Goal: Task Accomplishment & Management: Use online tool/utility

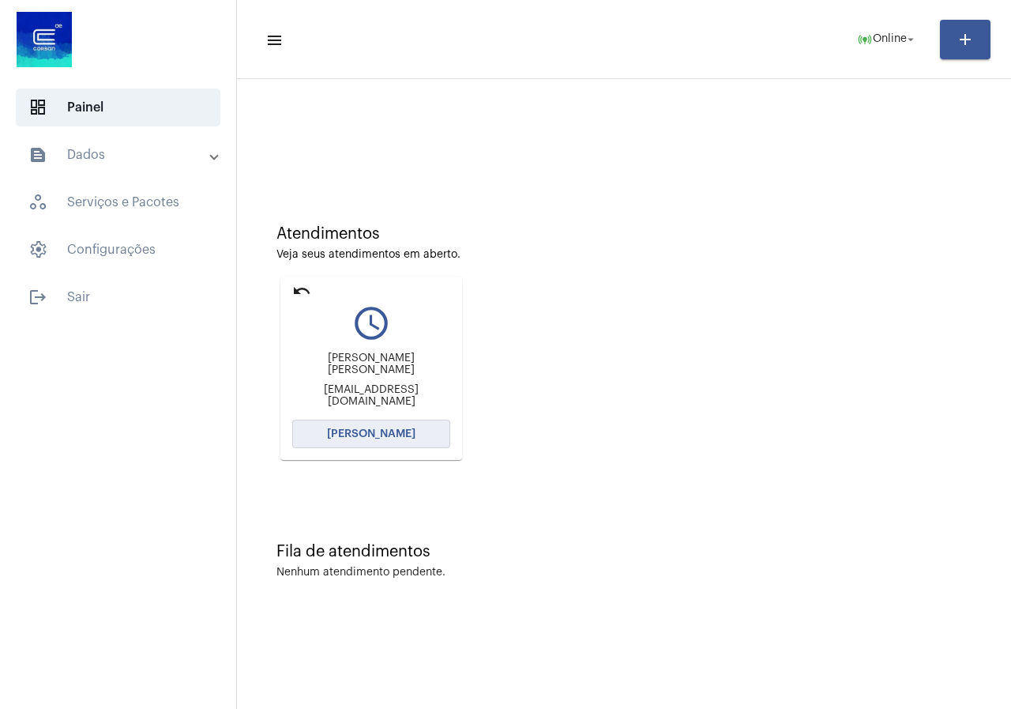
click at [394, 434] on span "[PERSON_NAME]" at bounding box center [371, 433] width 88 height 11
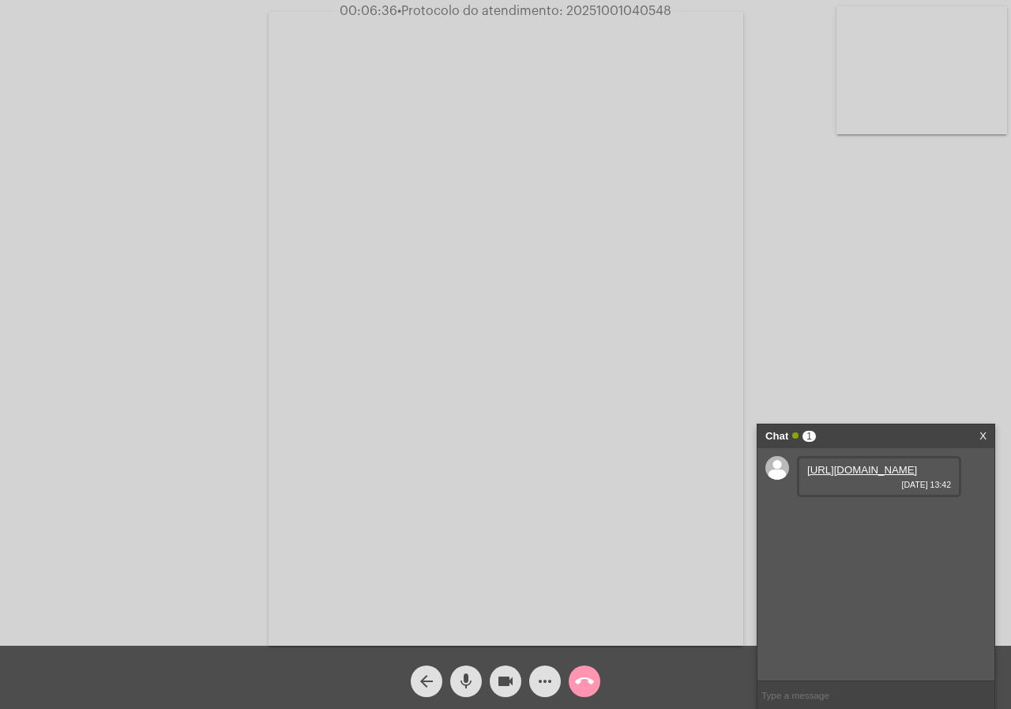
click at [866, 476] on link "[URL][DOMAIN_NAME]" at bounding box center [862, 470] width 110 height 12
click at [581, 6] on span "• Protocolo do atendimento: 20251001040548" at bounding box center [533, 11] width 274 height 13
click at [578, 674] on mat-icon "call_end" at bounding box center [584, 681] width 19 height 19
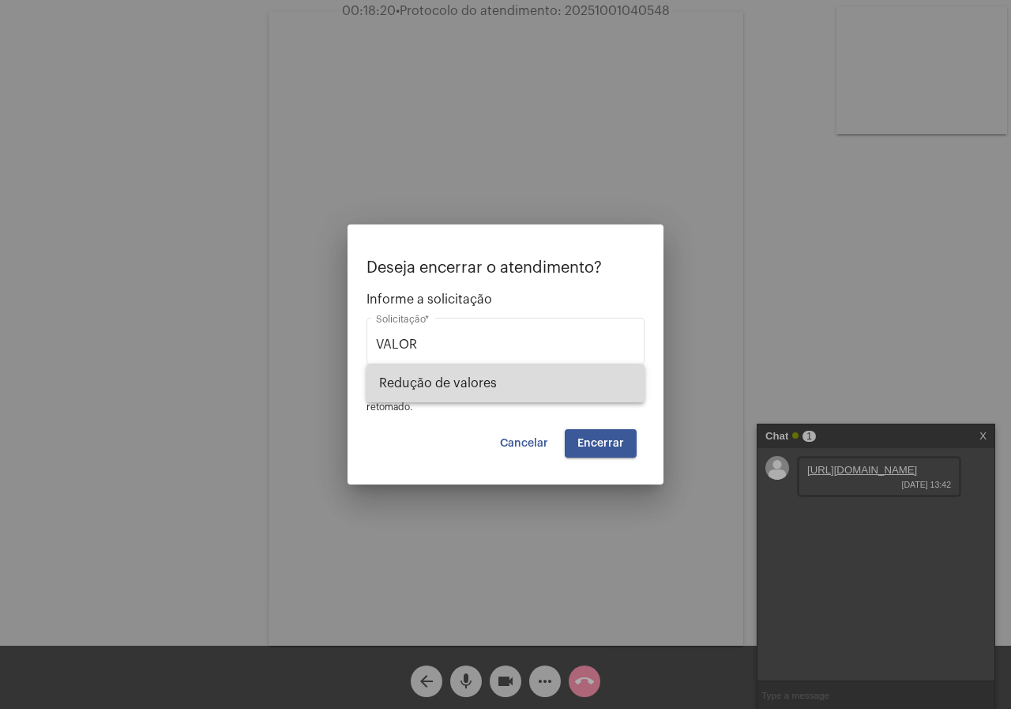
click at [404, 394] on span "Redução de valores" at bounding box center [505, 383] width 253 height 38
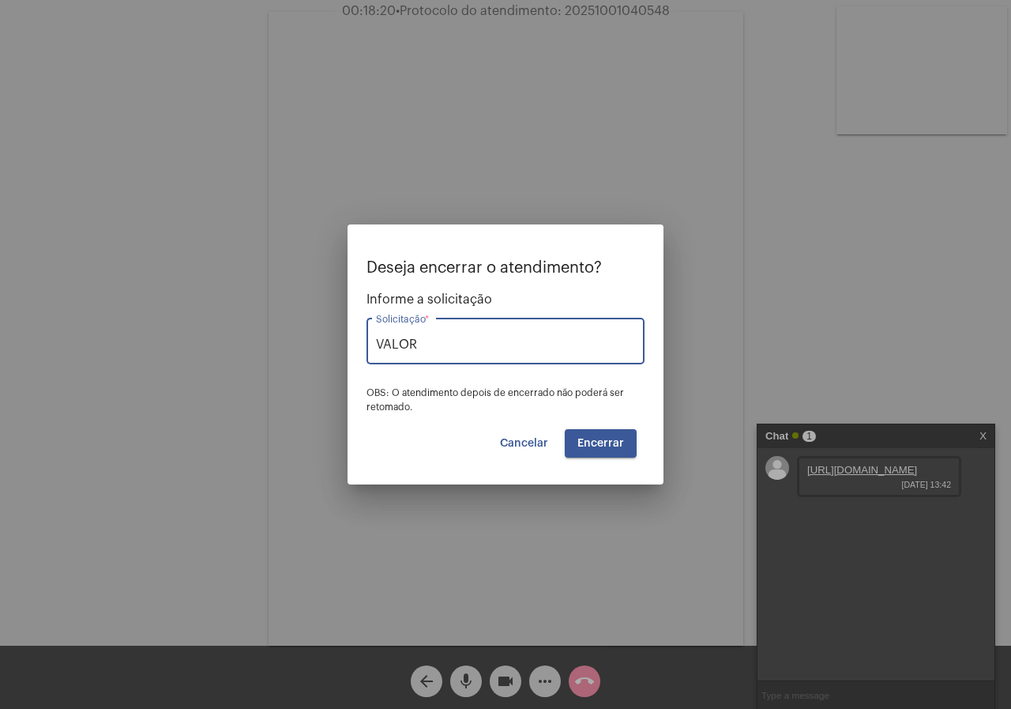
type input "Redução de valores"
click at [598, 434] on button "Encerrar" at bounding box center [601, 443] width 72 height 28
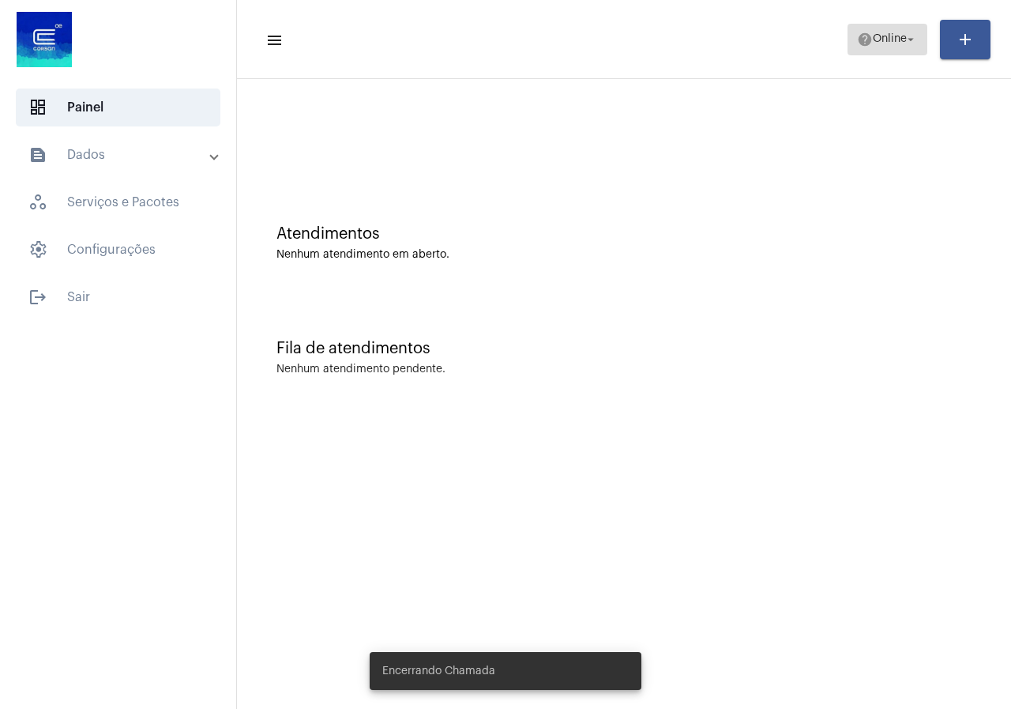
click at [873, 41] on span "Online" at bounding box center [890, 39] width 34 height 11
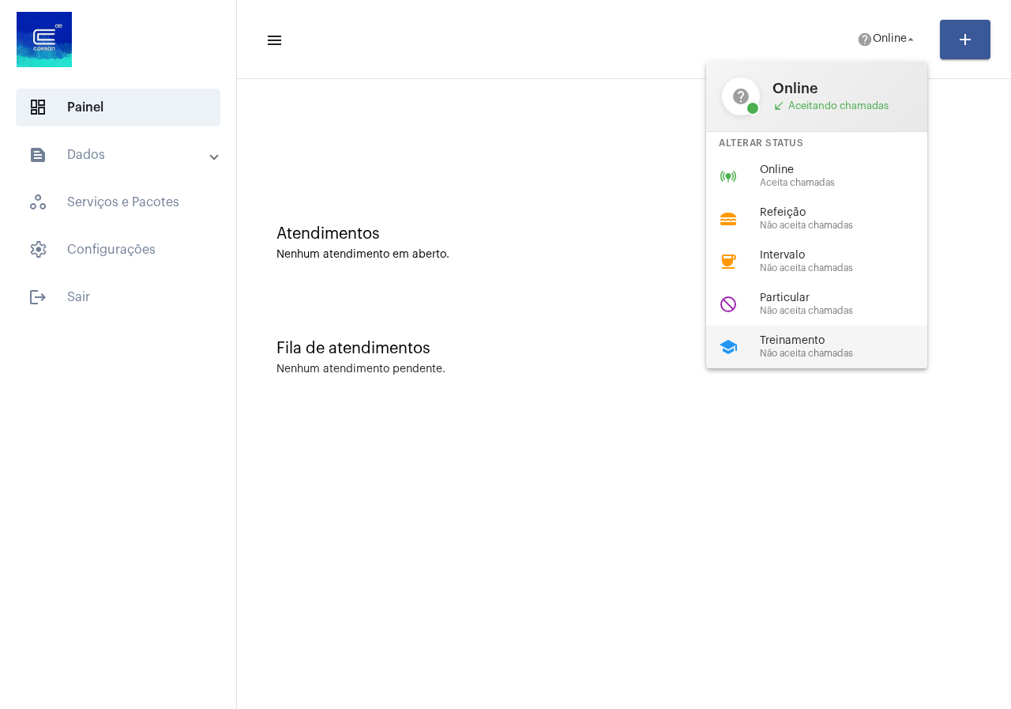
click at [802, 337] on span "Treinamento" at bounding box center [850, 341] width 180 height 12
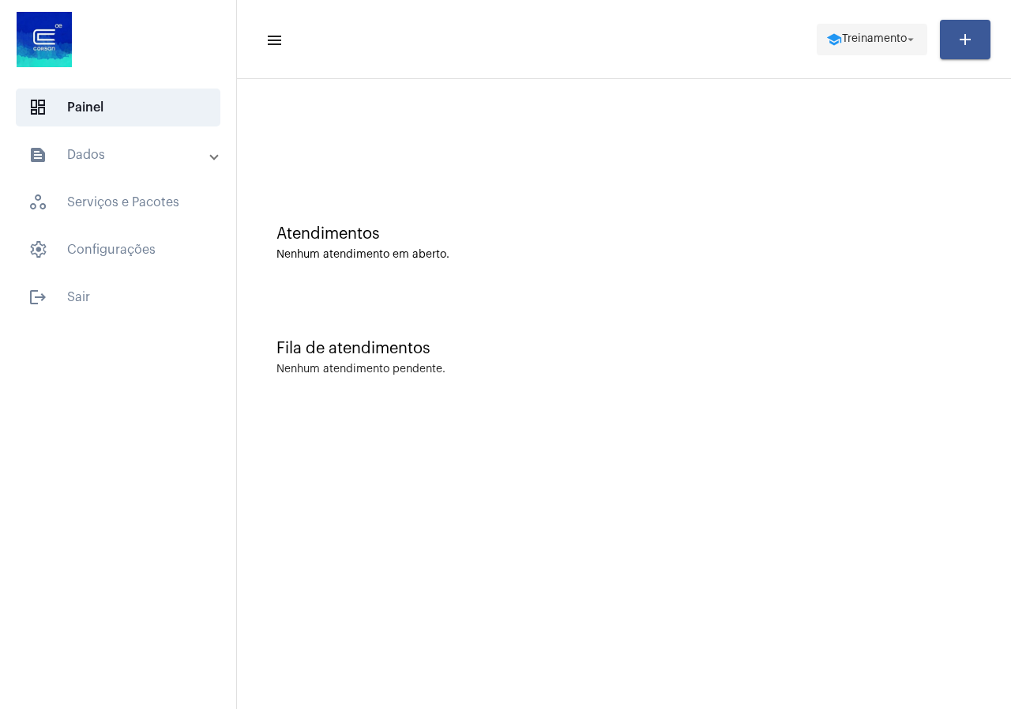
click at [845, 50] on span "school Treinamento arrow_drop_down" at bounding box center [872, 38] width 92 height 28
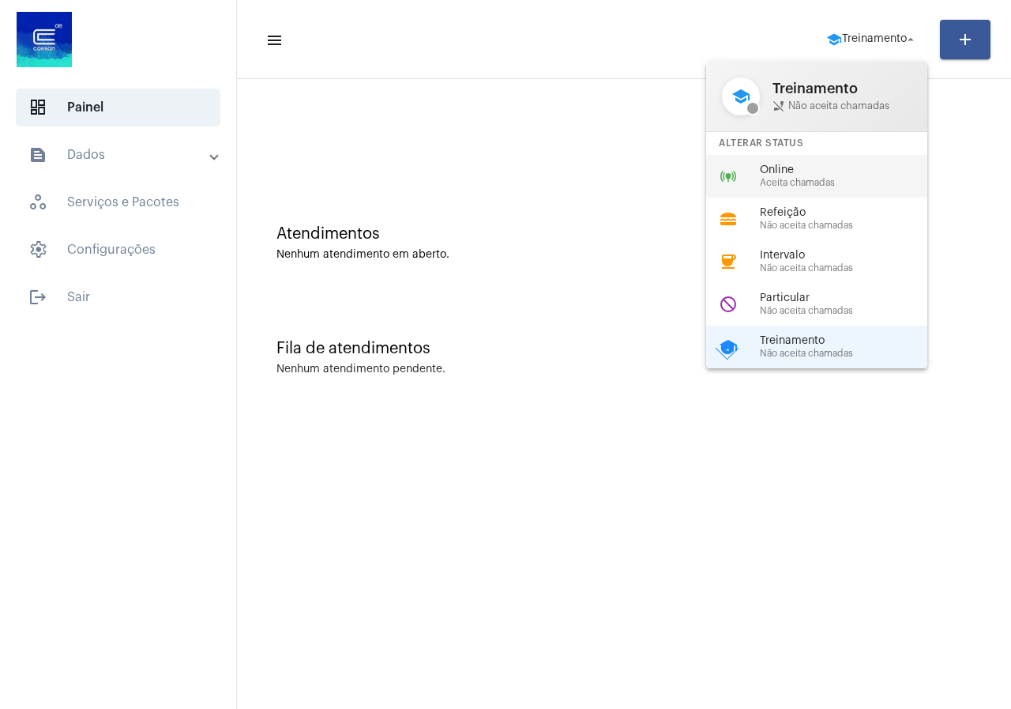
click at [818, 165] on span "Online" at bounding box center [850, 170] width 180 height 12
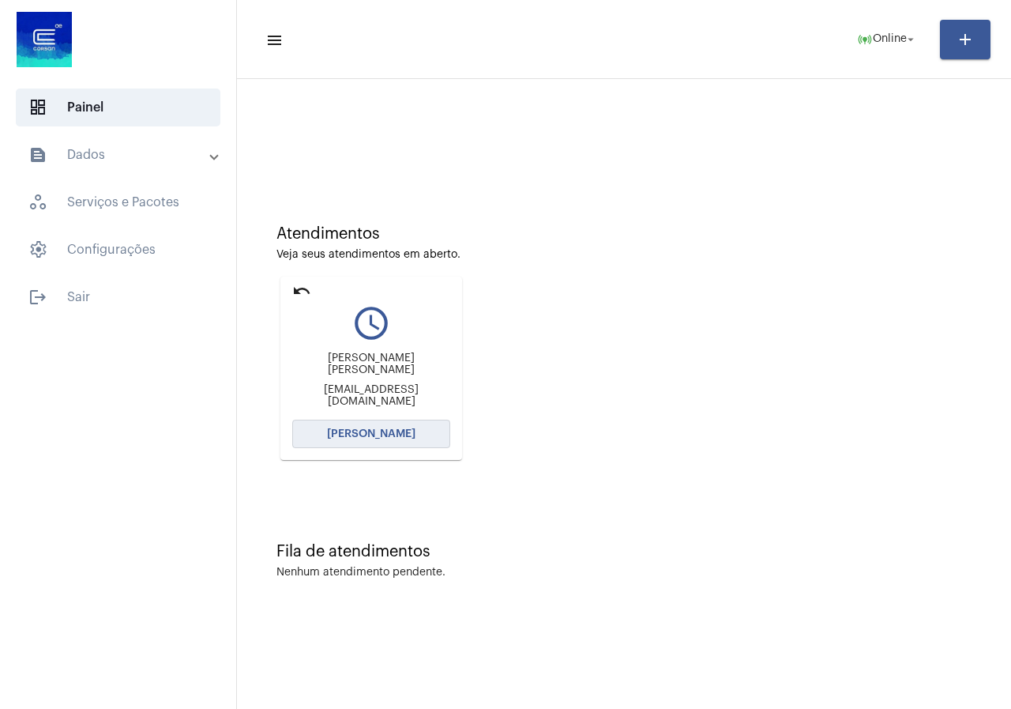
click at [367, 441] on button "[PERSON_NAME]" at bounding box center [371, 434] width 158 height 28
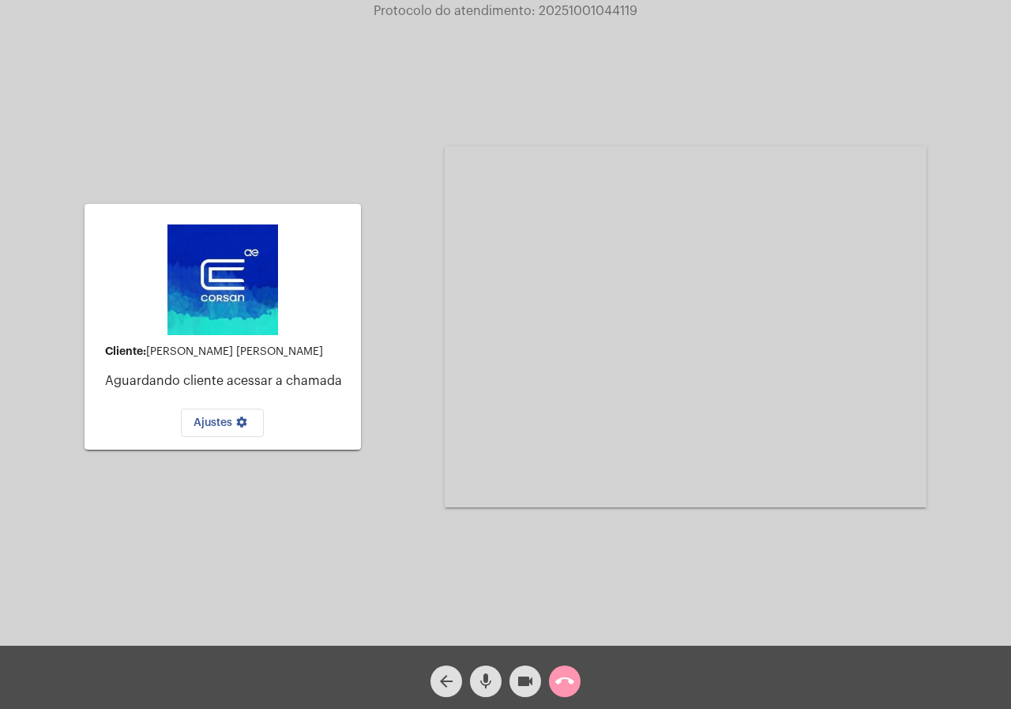
click at [551, 687] on button "call_end" at bounding box center [565, 681] width 32 height 32
click at [586, 684] on div "arrow_back mic videocam call_end" at bounding box center [505, 676] width 1011 height 63
click at [582, 688] on div "call_end" at bounding box center [565, 677] width 40 height 40
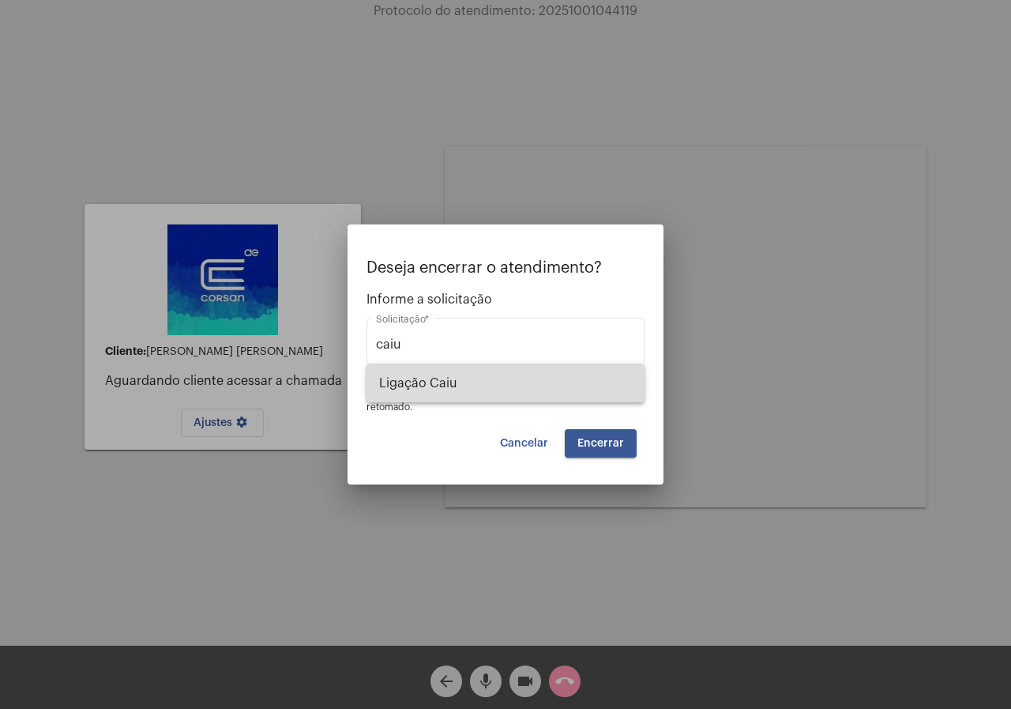
click at [472, 393] on span "Ligação Caiu" at bounding box center [505, 383] width 253 height 38
type input "Ligação Caiu"
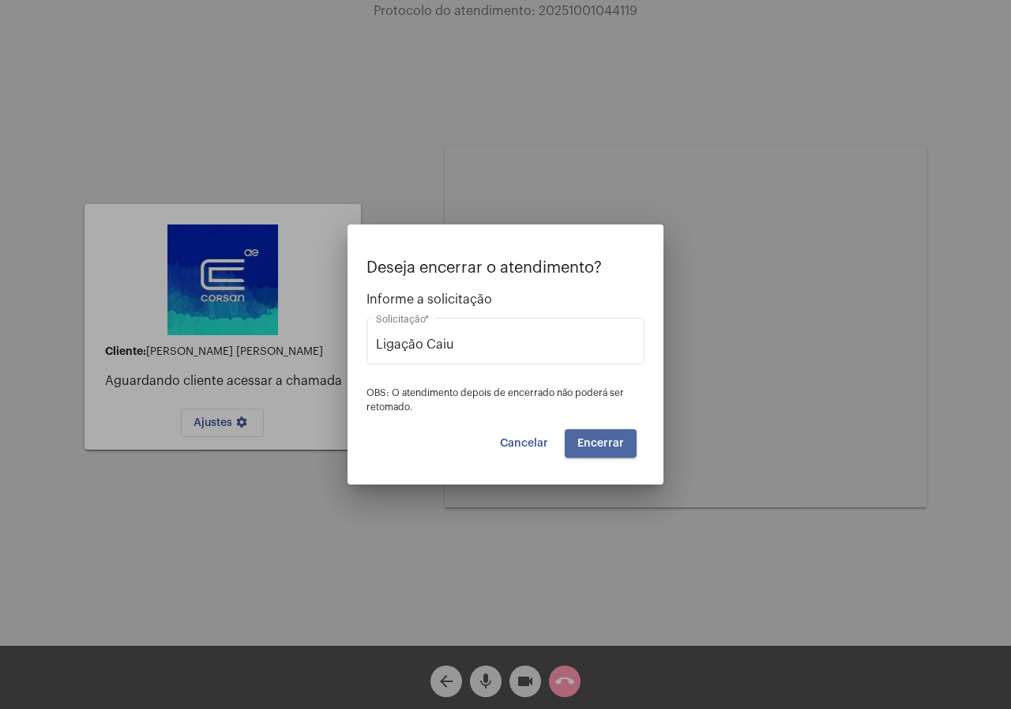
click at [612, 441] on span "Encerrar" at bounding box center [601, 443] width 47 height 11
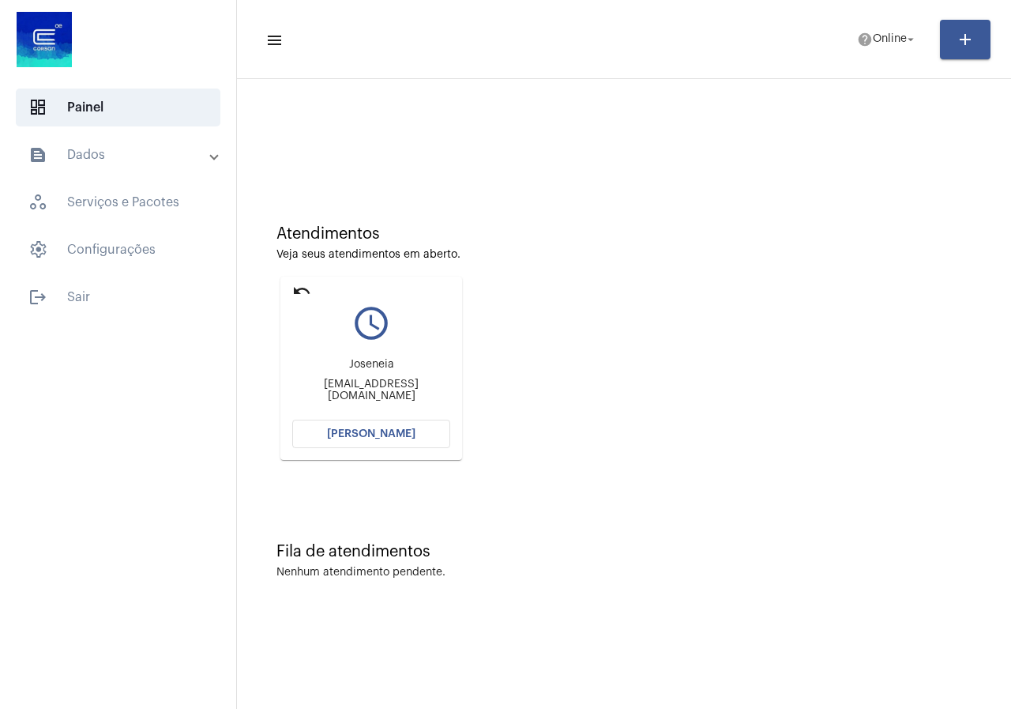
click at [339, 422] on button "[PERSON_NAME]" at bounding box center [371, 434] width 158 height 28
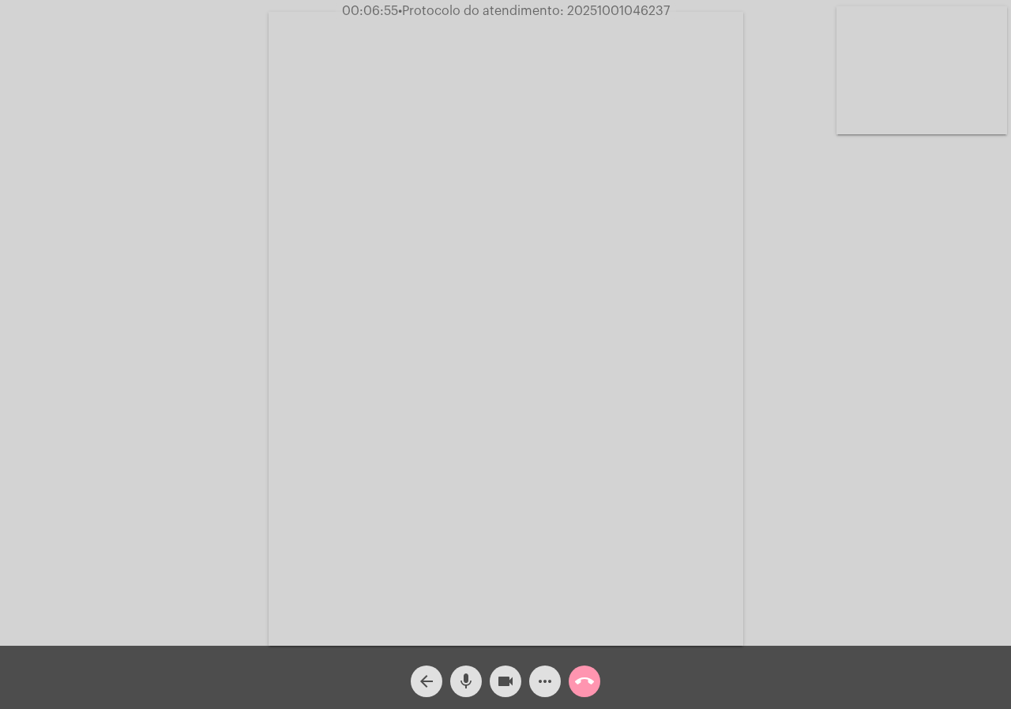
click at [502, 684] on mat-icon "videocam" at bounding box center [505, 681] width 19 height 19
click at [504, 688] on mat-icon "videocam_off" at bounding box center [505, 681] width 19 height 19
click at [580, 694] on span "call_end" at bounding box center [584, 681] width 19 height 32
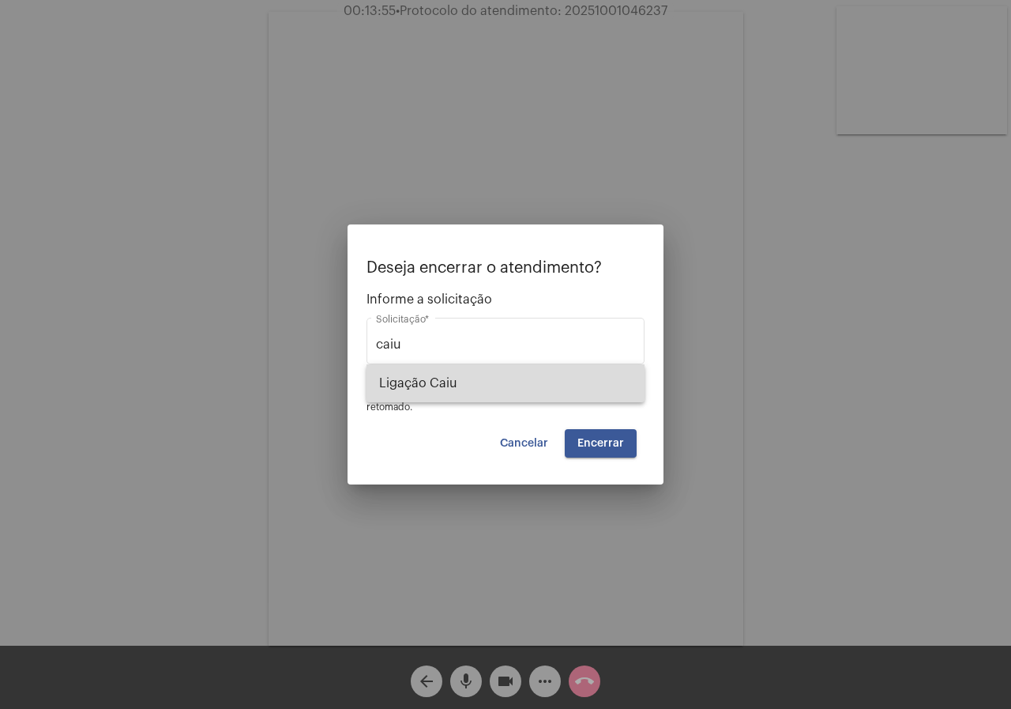
click at [465, 398] on span "Ligação Caiu" at bounding box center [505, 383] width 253 height 38
type input "Ligação Caiu"
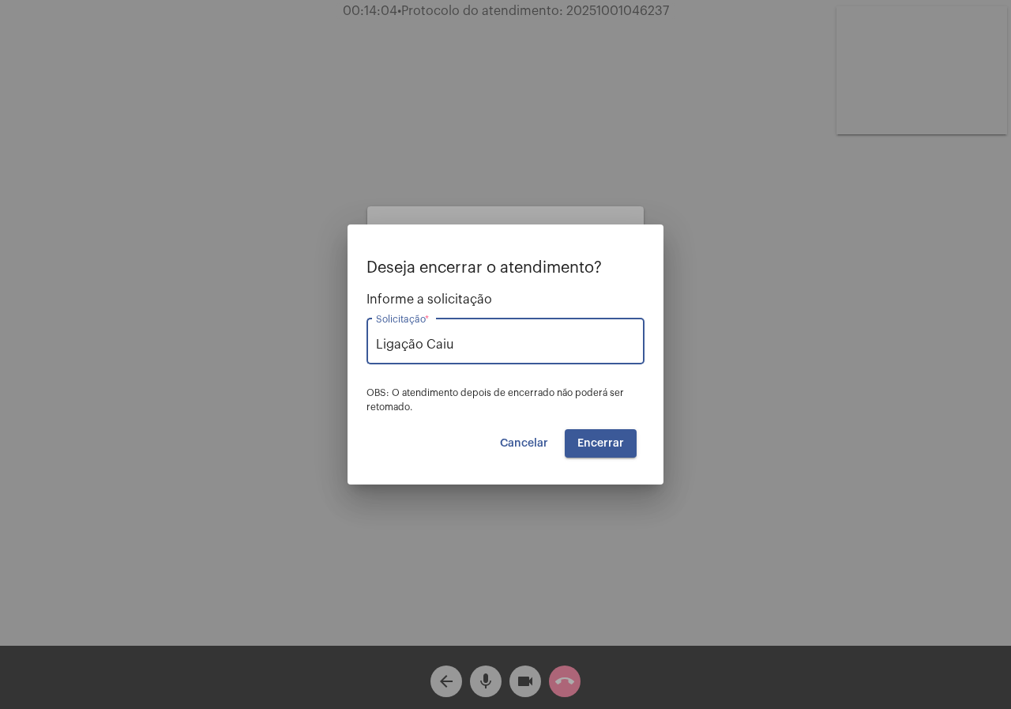
click at [590, 441] on span "Encerrar" at bounding box center [601, 443] width 47 height 11
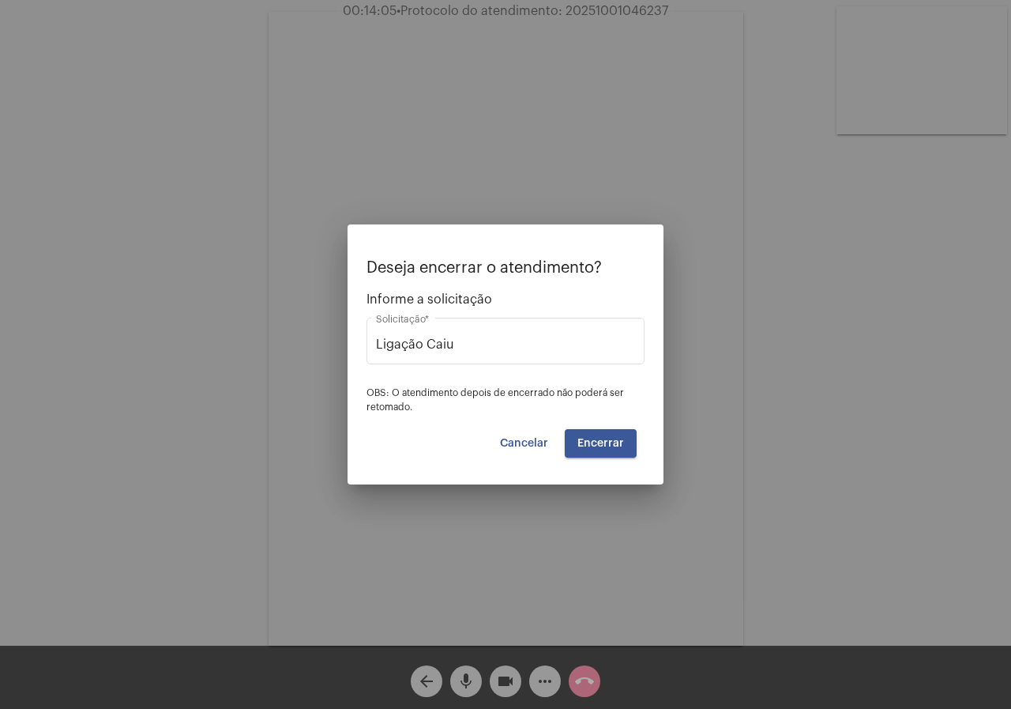
click at [590, 441] on span "Encerrar" at bounding box center [601, 443] width 47 height 11
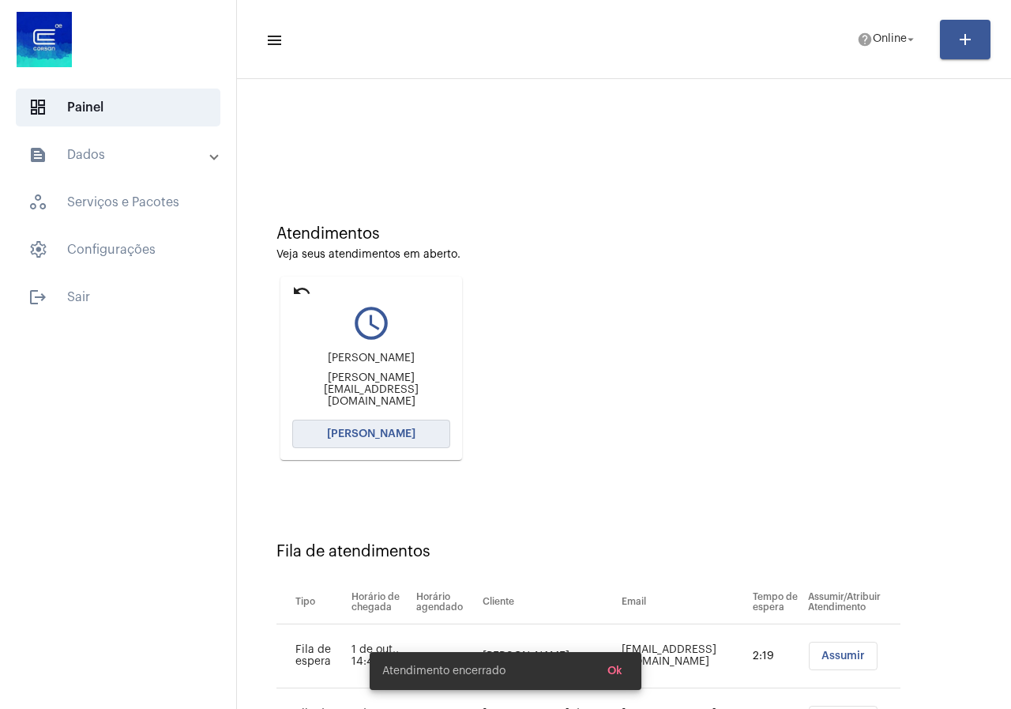
click at [353, 433] on span "[PERSON_NAME]" at bounding box center [371, 433] width 88 height 11
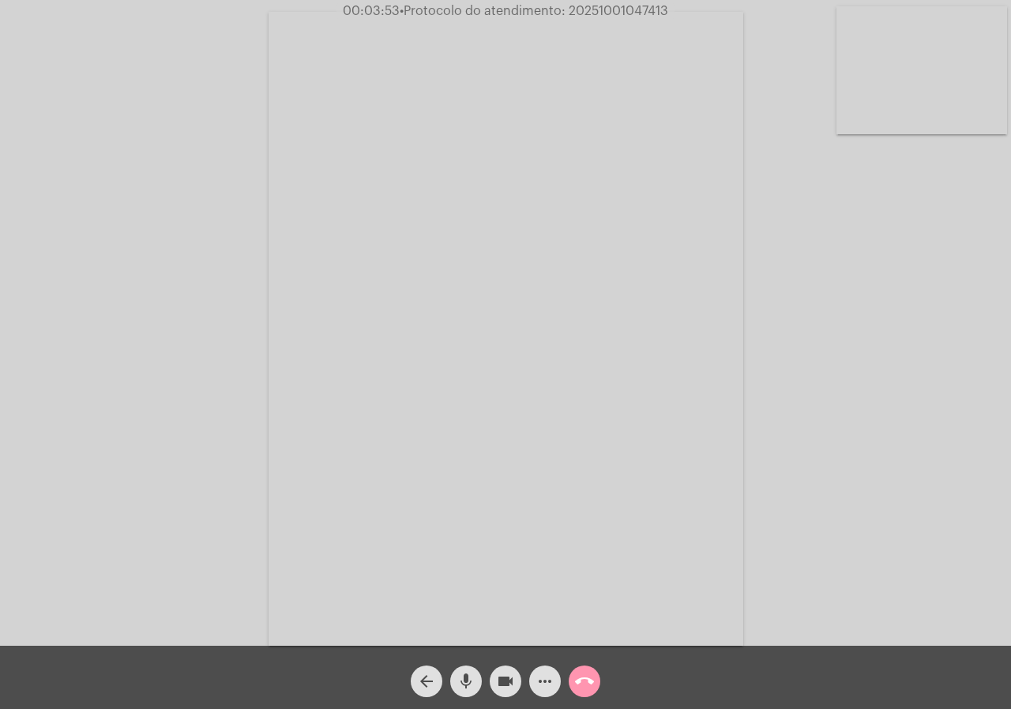
click at [549, 668] on span "more_horiz" at bounding box center [545, 681] width 19 height 32
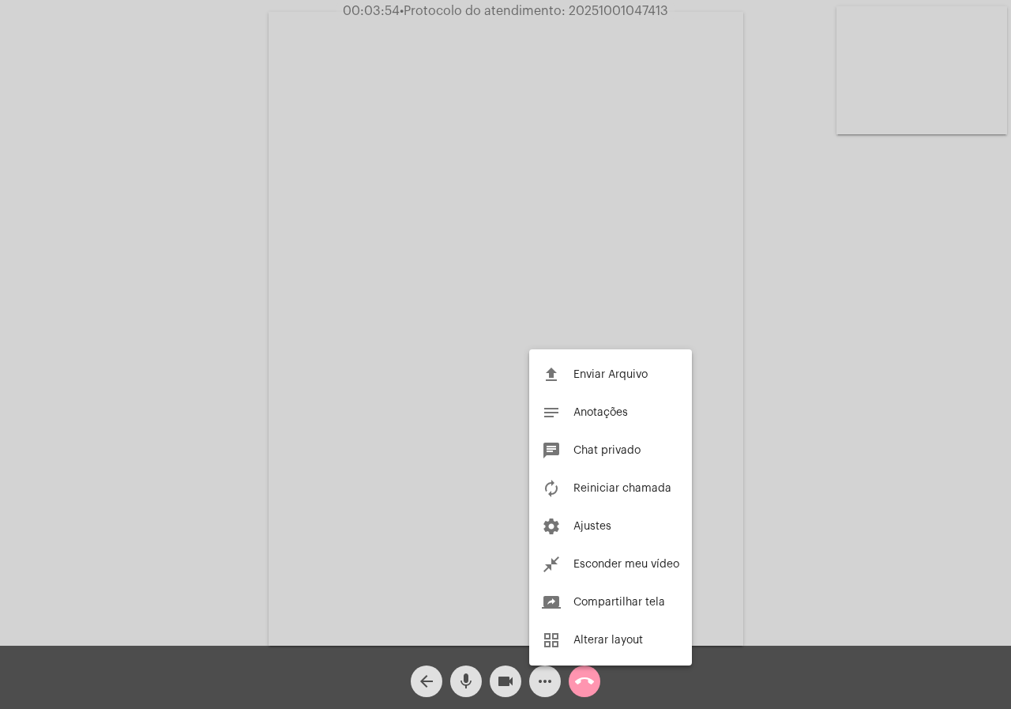
click at [120, 397] on div at bounding box center [505, 354] width 1011 height 709
click at [120, 397] on div "Acessando Câmera e Microfone..." at bounding box center [506, 326] width 1008 height 645
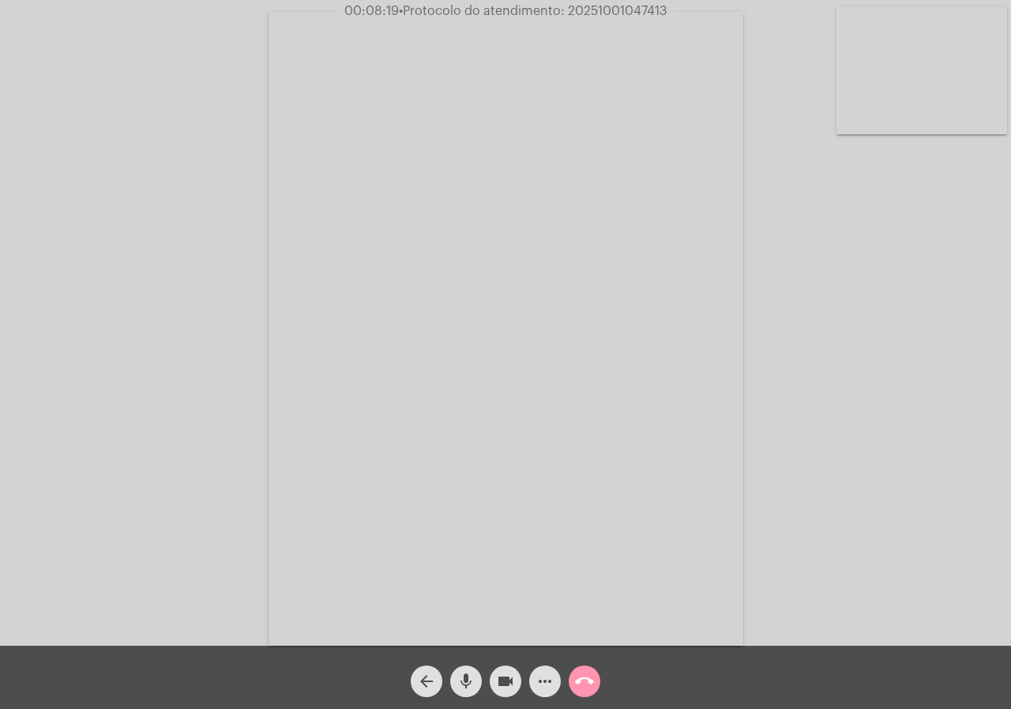
click at [555, 674] on button "more_horiz" at bounding box center [545, 681] width 32 height 32
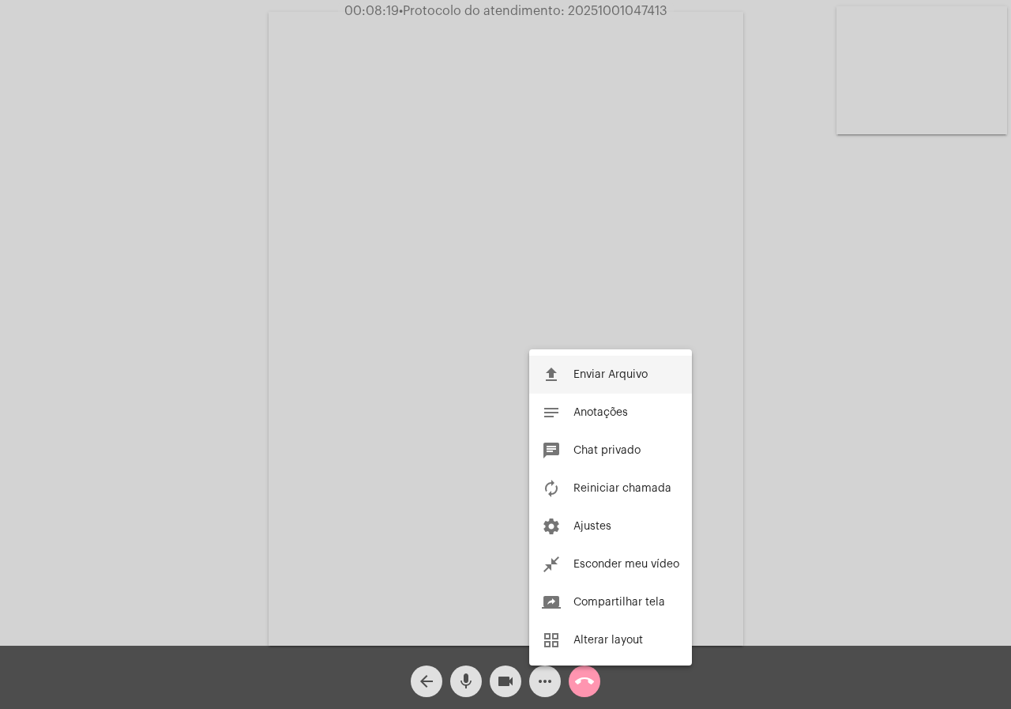
click at [587, 381] on button "file_upload Enviar Arquivo" at bounding box center [610, 375] width 163 height 38
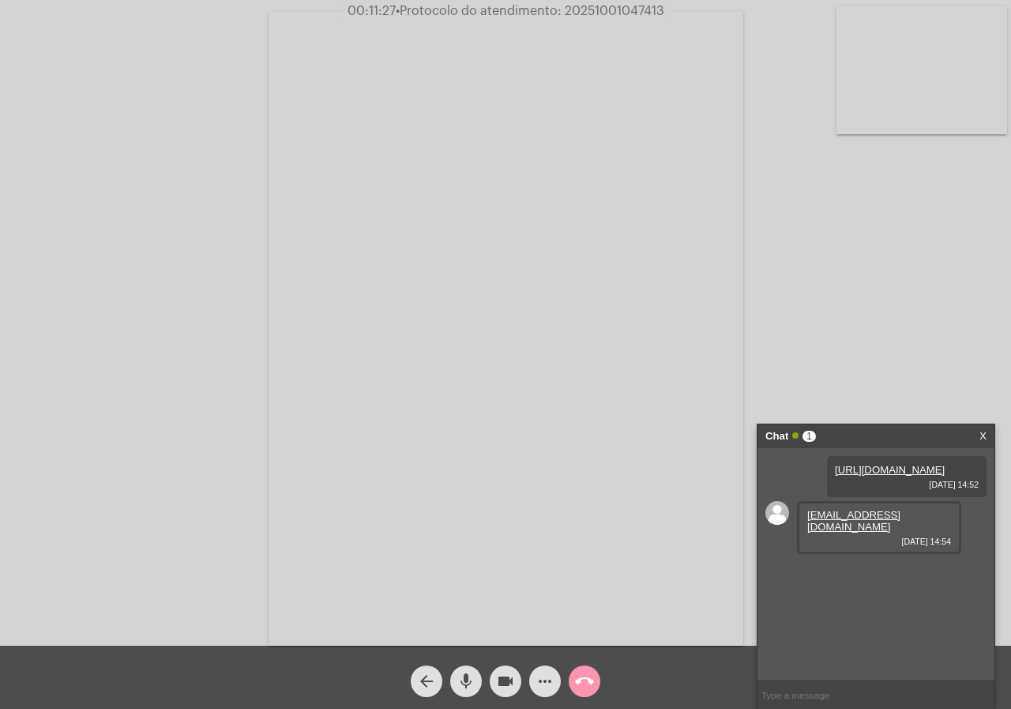
drag, startPoint x: 830, startPoint y: 564, endPoint x: 798, endPoint y: 544, distance: 38.4
click at [798, 544] on div "[EMAIL_ADDRESS][DOMAIN_NAME] [DATE] 14:54" at bounding box center [879, 527] width 164 height 53
click at [540, 672] on mat-icon "more_horiz" at bounding box center [545, 681] width 19 height 19
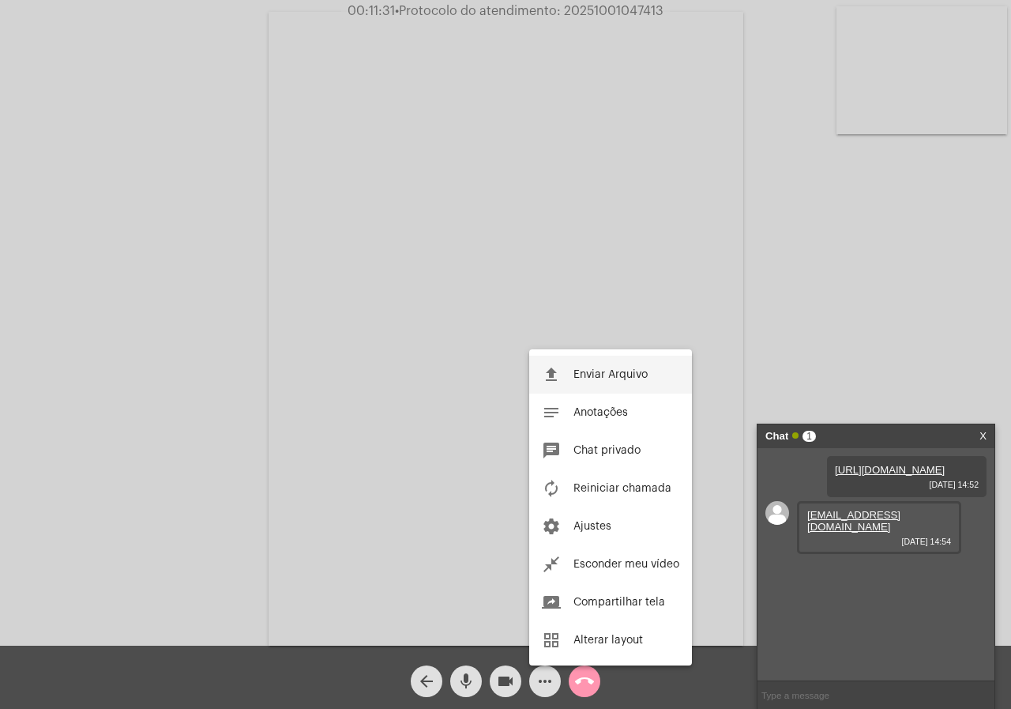
click at [583, 366] on button "file_upload Enviar Arquivo" at bounding box center [610, 375] width 163 height 38
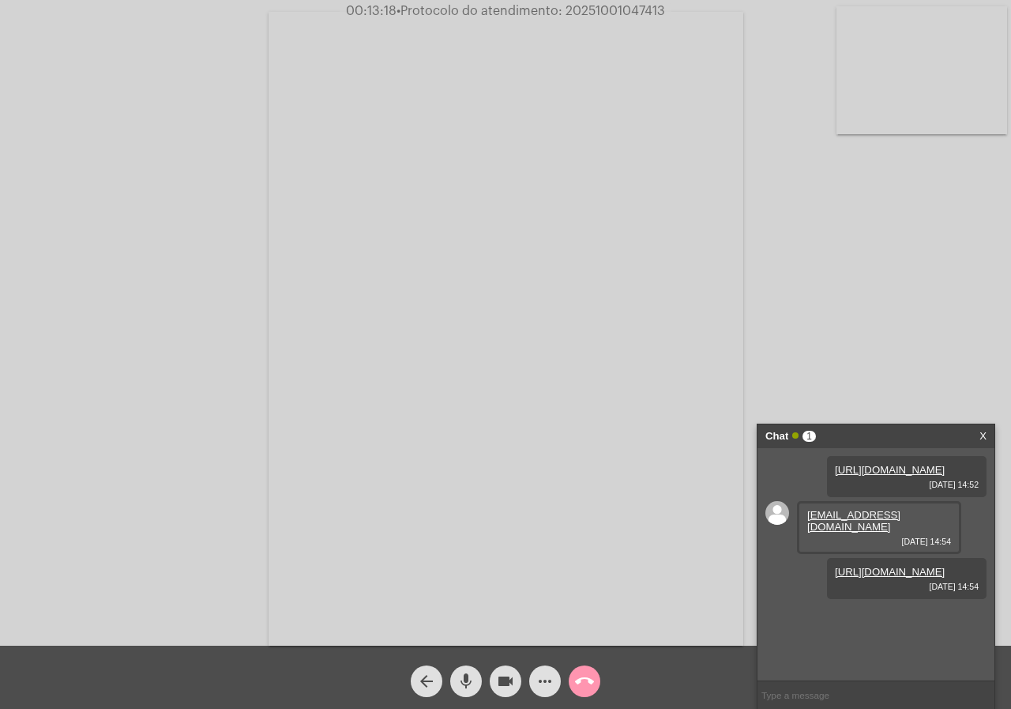
click at [542, 666] on span "more_horiz" at bounding box center [545, 681] width 19 height 32
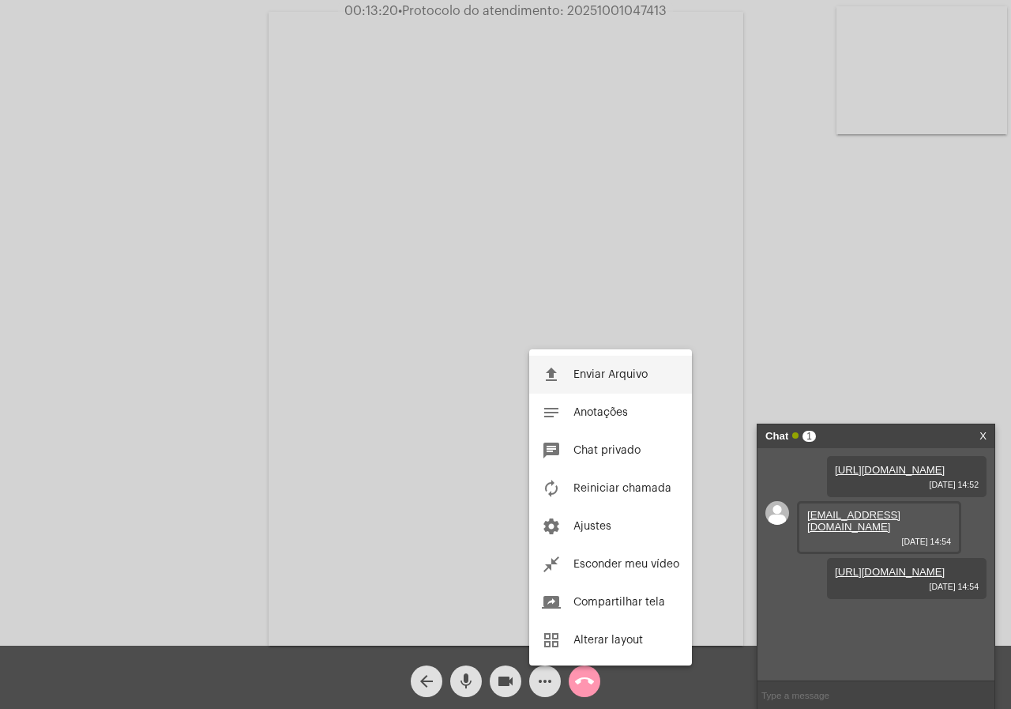
click at [569, 374] on button "file_upload Enviar Arquivo" at bounding box center [610, 375] width 163 height 38
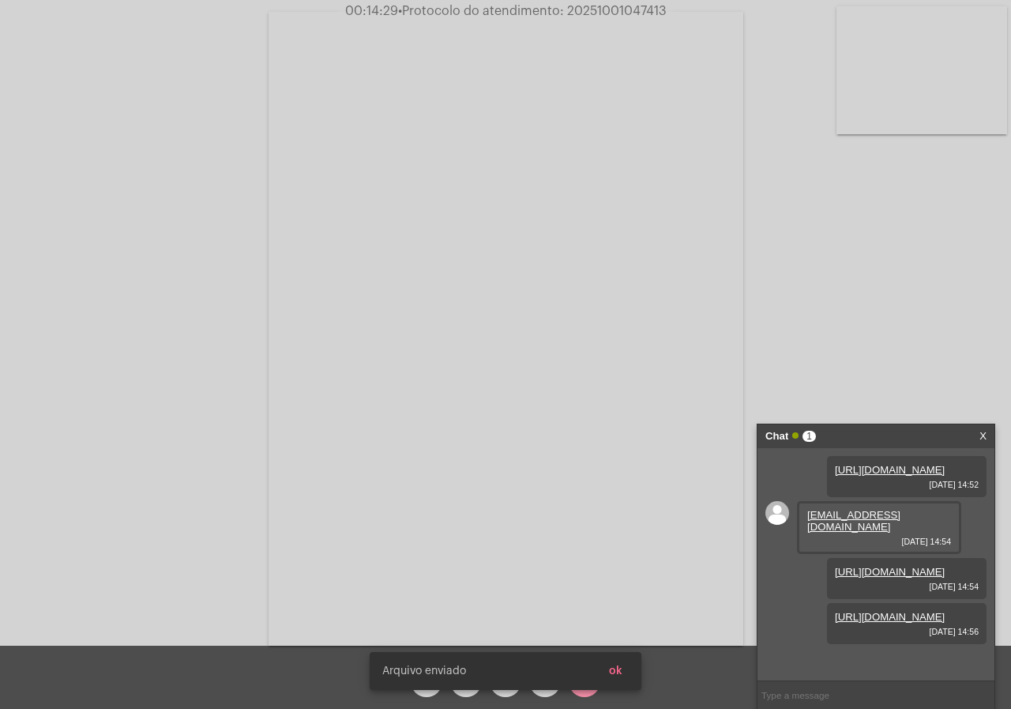
scroll to position [70, 0]
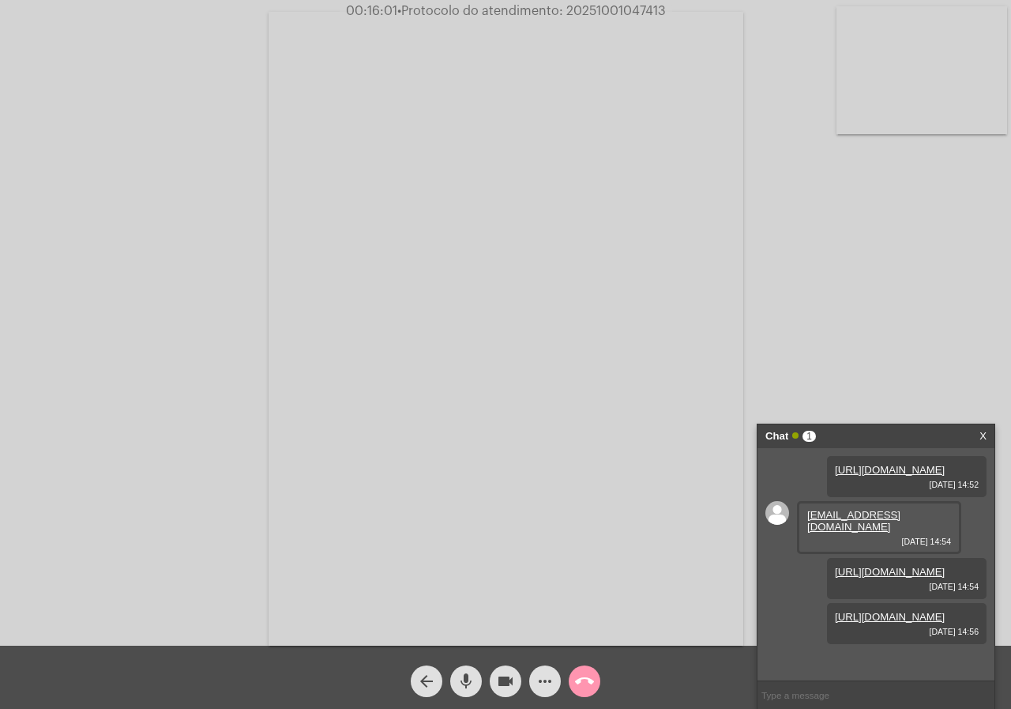
click at [532, 672] on button "more_horiz" at bounding box center [545, 681] width 32 height 32
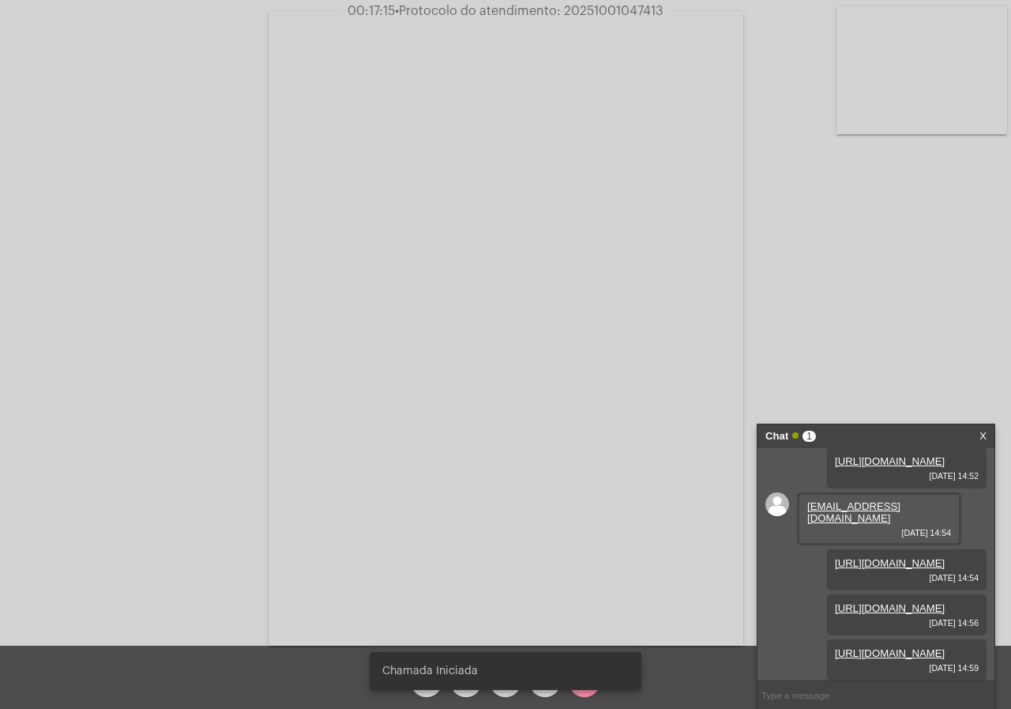
scroll to position [151, 0]
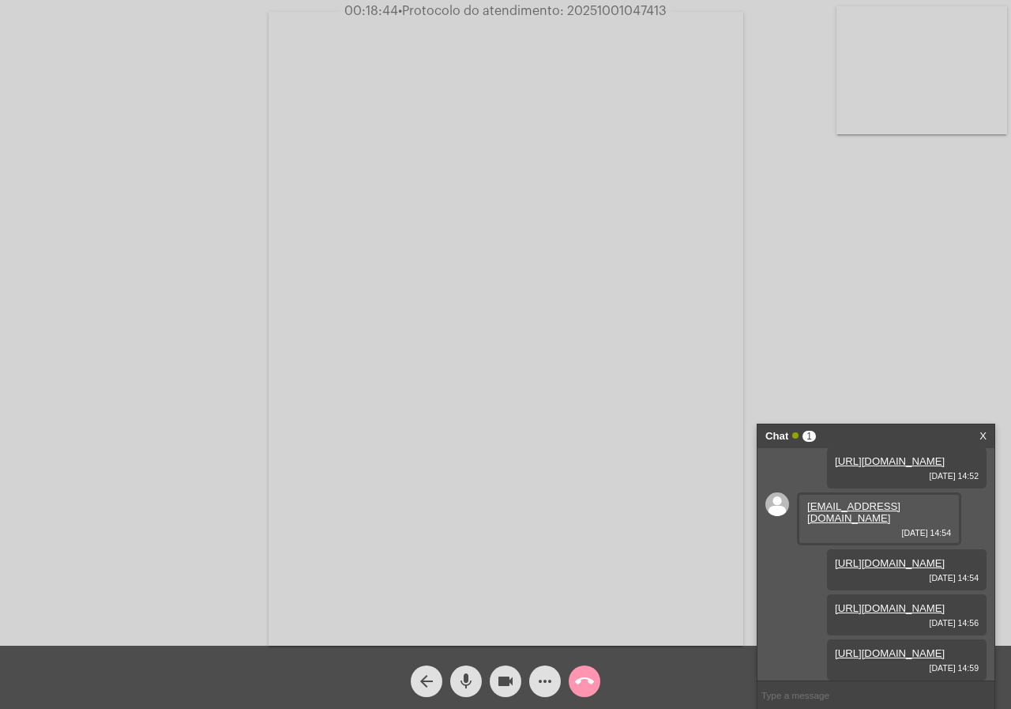
click at [534, 673] on button "more_horiz" at bounding box center [545, 681] width 32 height 32
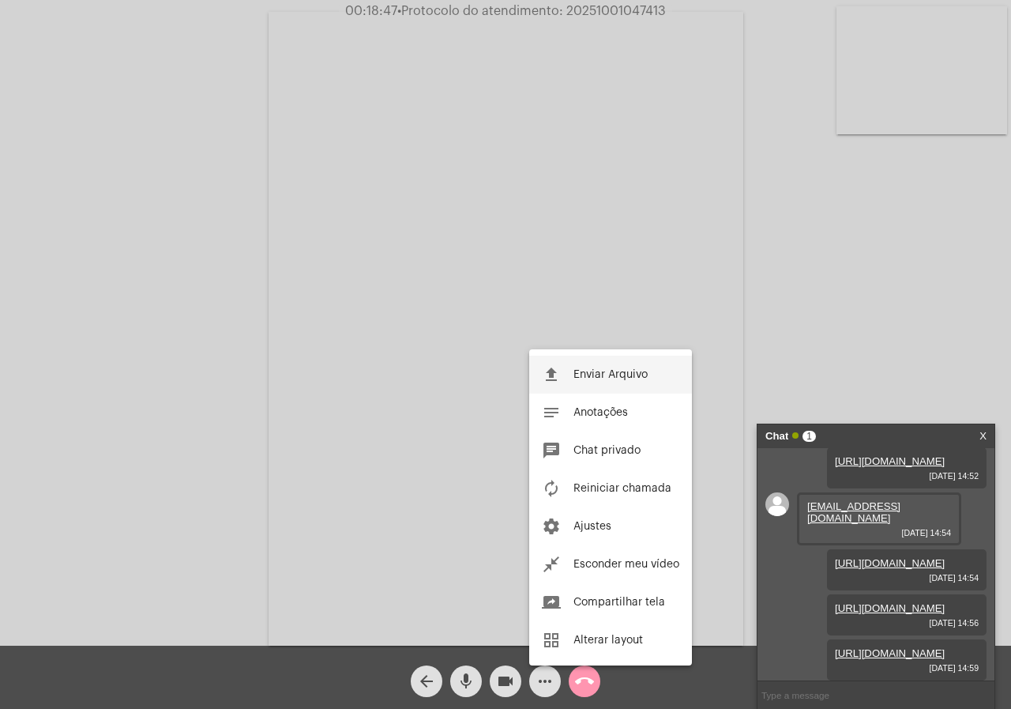
click at [563, 373] on button "file_upload Enviar Arquivo" at bounding box center [610, 375] width 163 height 38
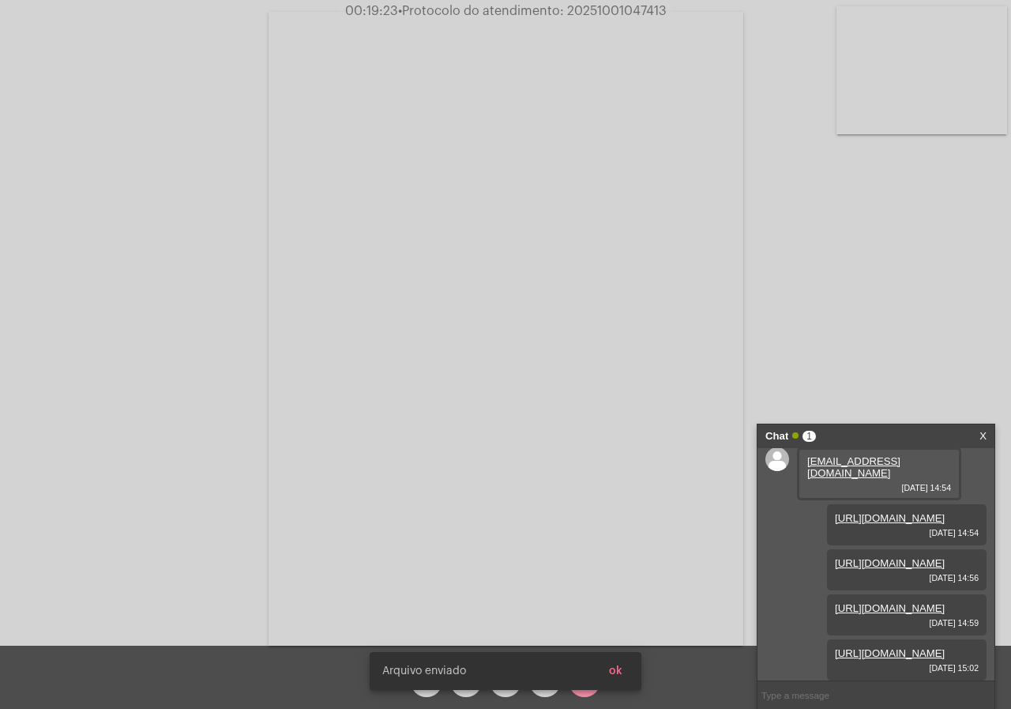
scroll to position [231, 0]
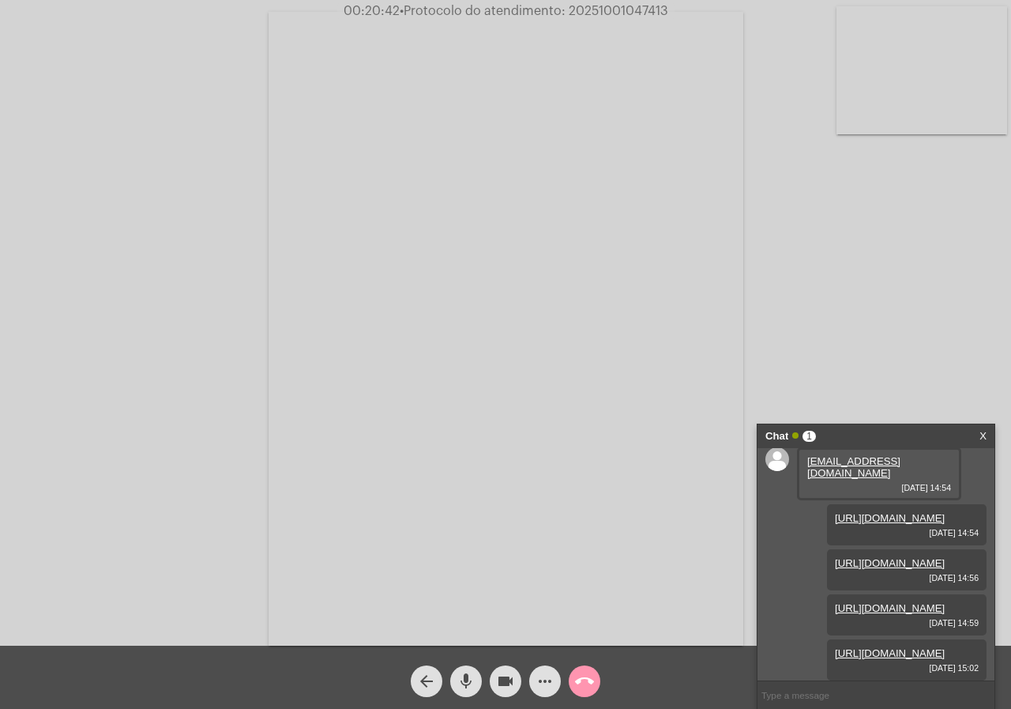
click at [544, 671] on span "more_horiz" at bounding box center [545, 681] width 19 height 32
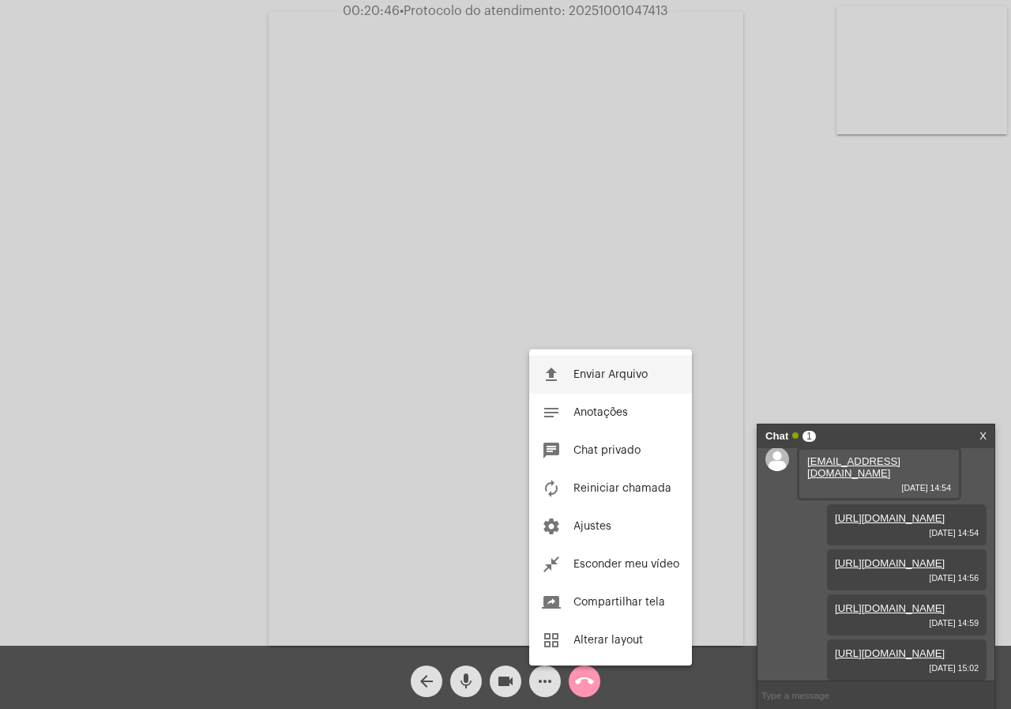
click at [619, 378] on span "Enviar Arquivo" at bounding box center [611, 374] width 74 height 11
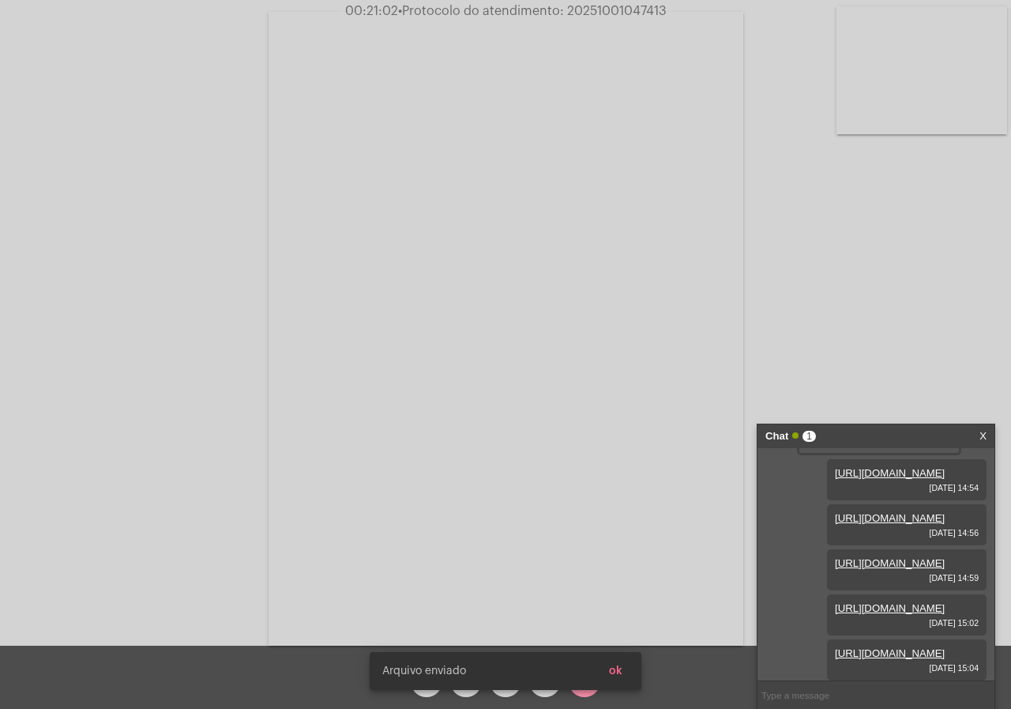
scroll to position [312, 0]
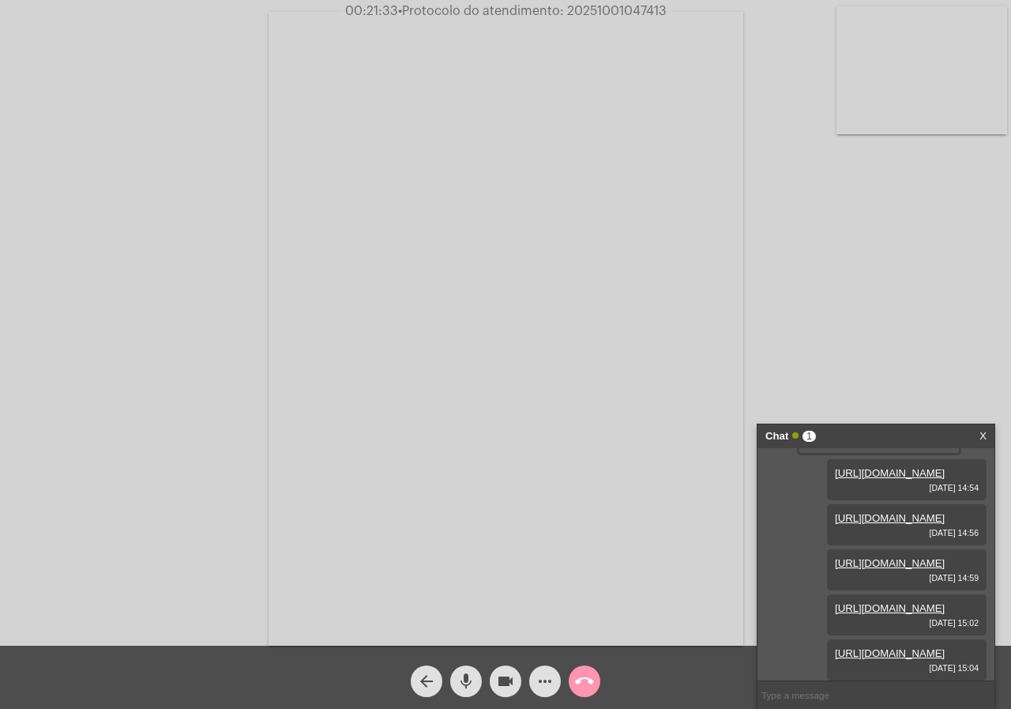
click at [628, 9] on span "• Protocolo do atendimento: 20251001047413" at bounding box center [532, 11] width 269 height 13
click at [616, 7] on span "• Protocolo do atendimento: 20251001047413" at bounding box center [532, 11] width 269 height 13
copy span "20251001047413"
click at [585, 680] on mat-icon "call_end" at bounding box center [584, 681] width 19 height 19
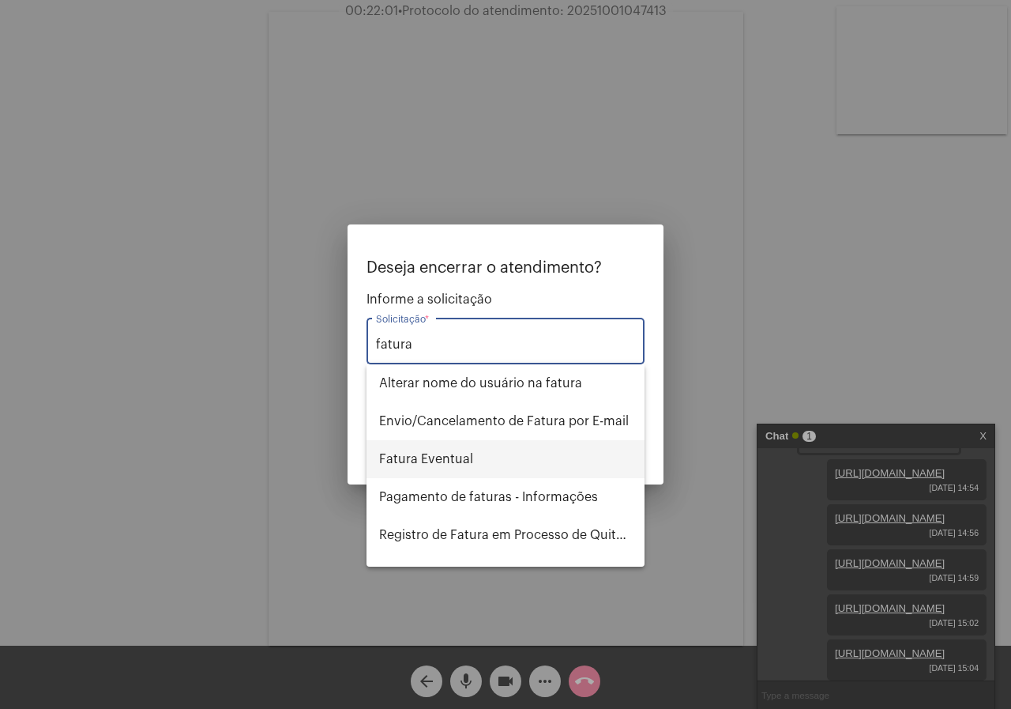
click at [514, 461] on span "Fatura Eventual" at bounding box center [505, 459] width 253 height 38
type input "Fatura Eventual"
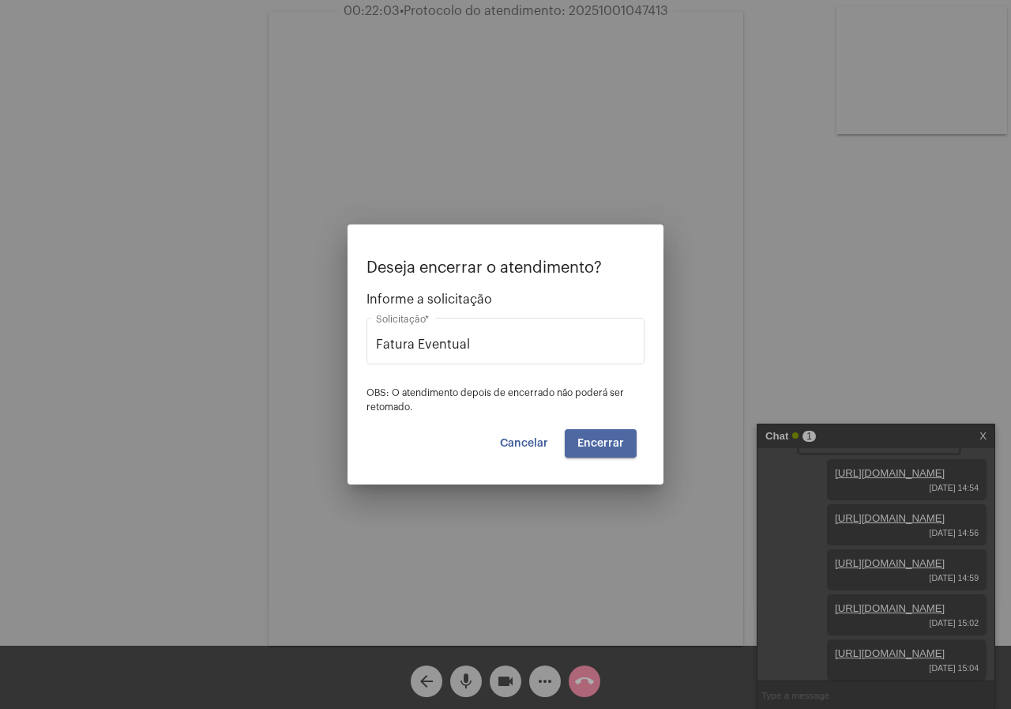
click at [622, 447] on span "Encerrar" at bounding box center [601, 443] width 47 height 11
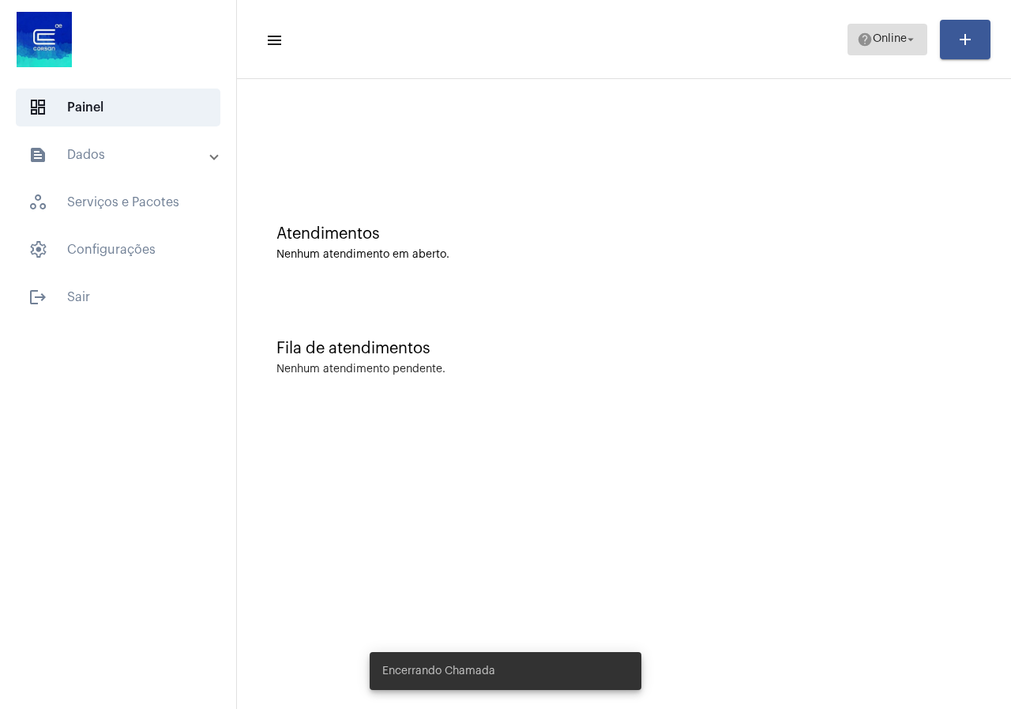
click at [890, 30] on span "help Online arrow_drop_down" at bounding box center [887, 38] width 61 height 28
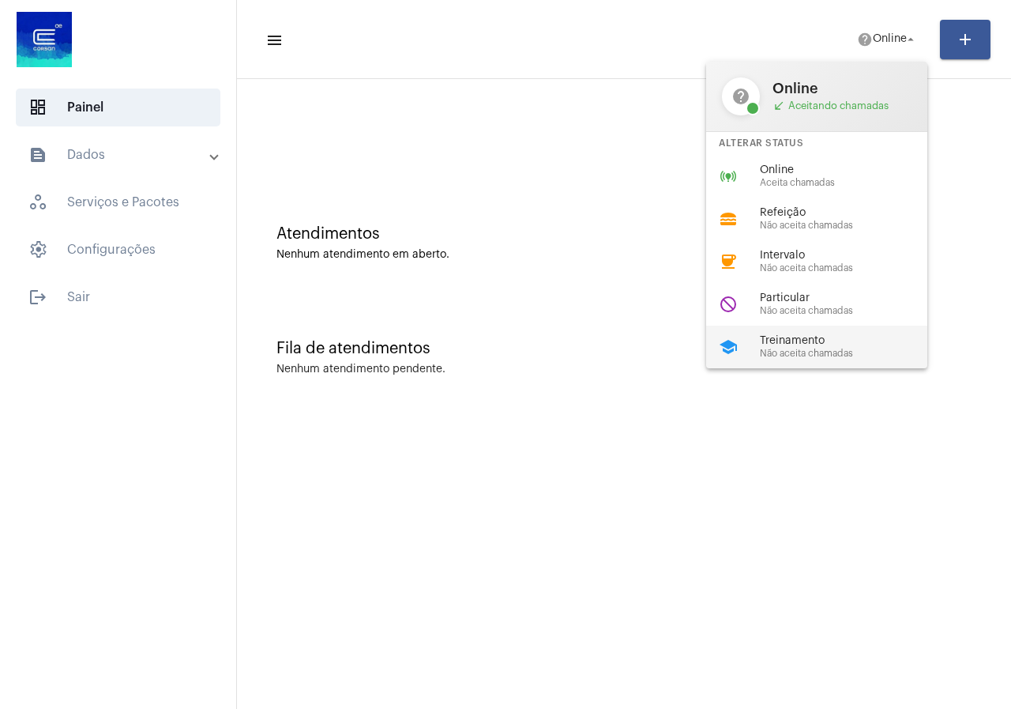
click at [816, 348] on span "Não aceita chamadas" at bounding box center [850, 353] width 180 height 10
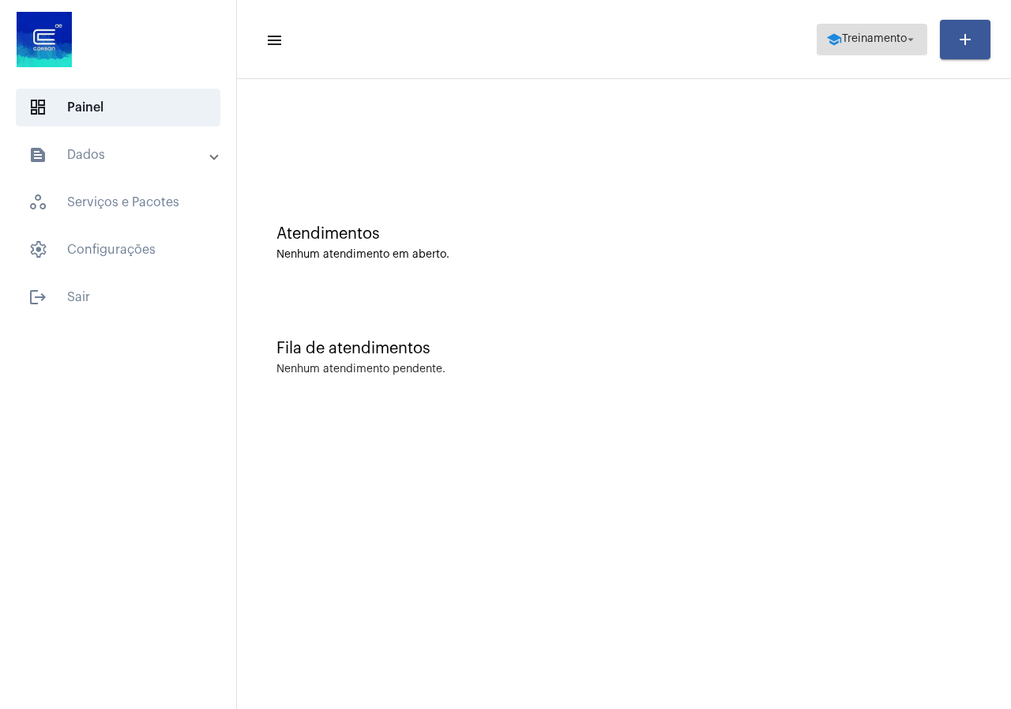
click at [830, 32] on mat-icon "school" at bounding box center [834, 40] width 16 height 16
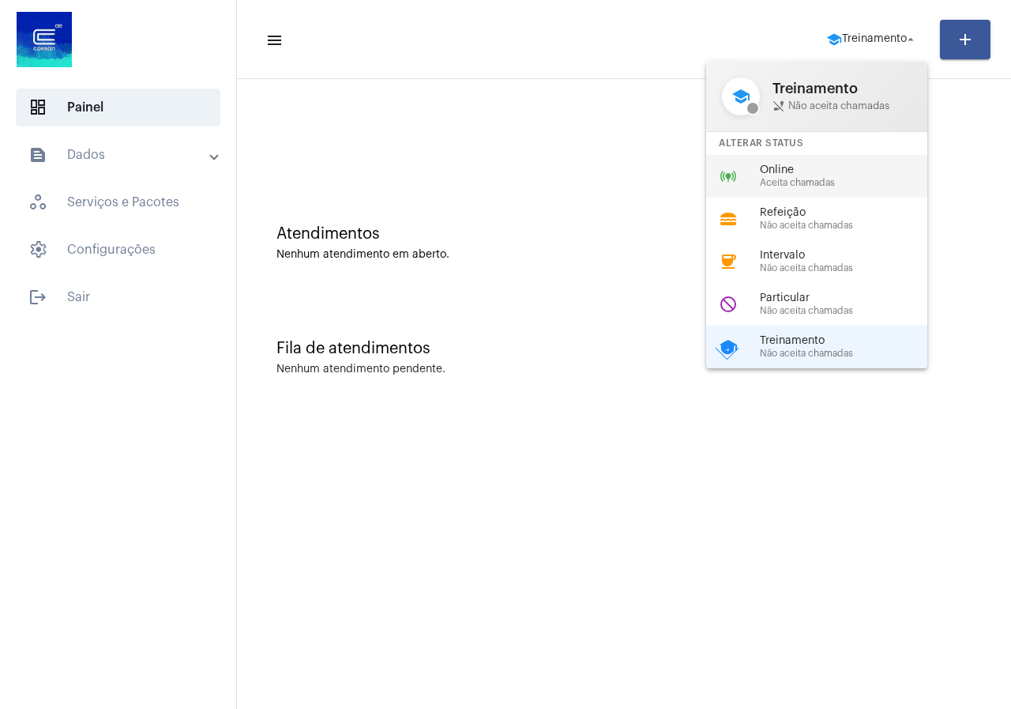
click at [801, 179] on span "Aceita chamadas" at bounding box center [850, 183] width 180 height 10
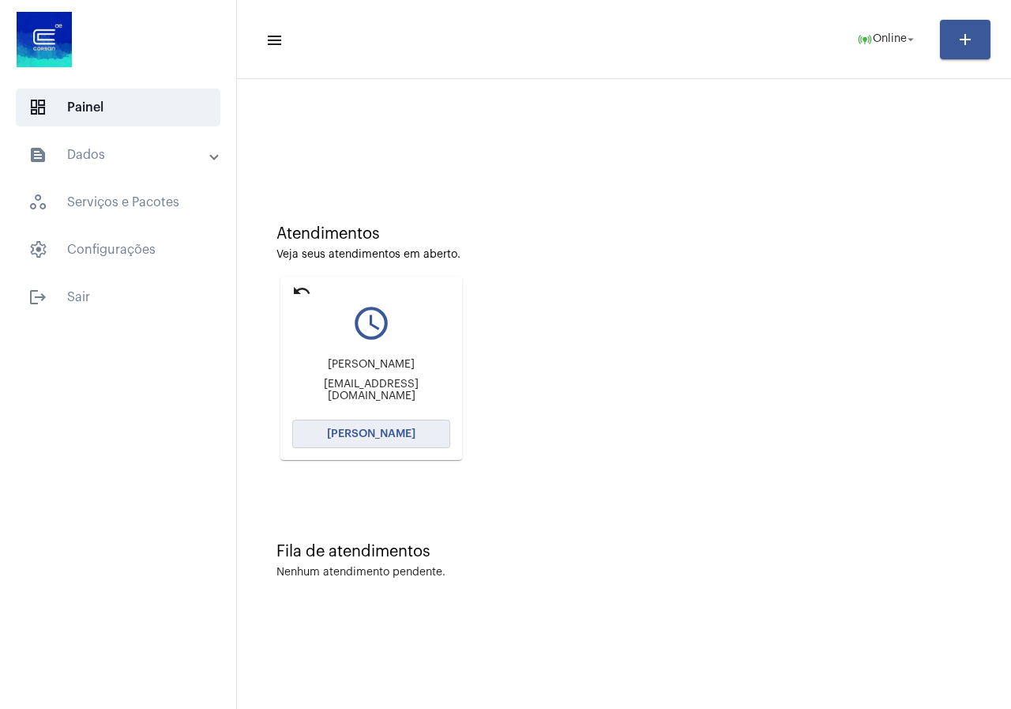
click at [385, 430] on span "[PERSON_NAME]" at bounding box center [371, 433] width 88 height 11
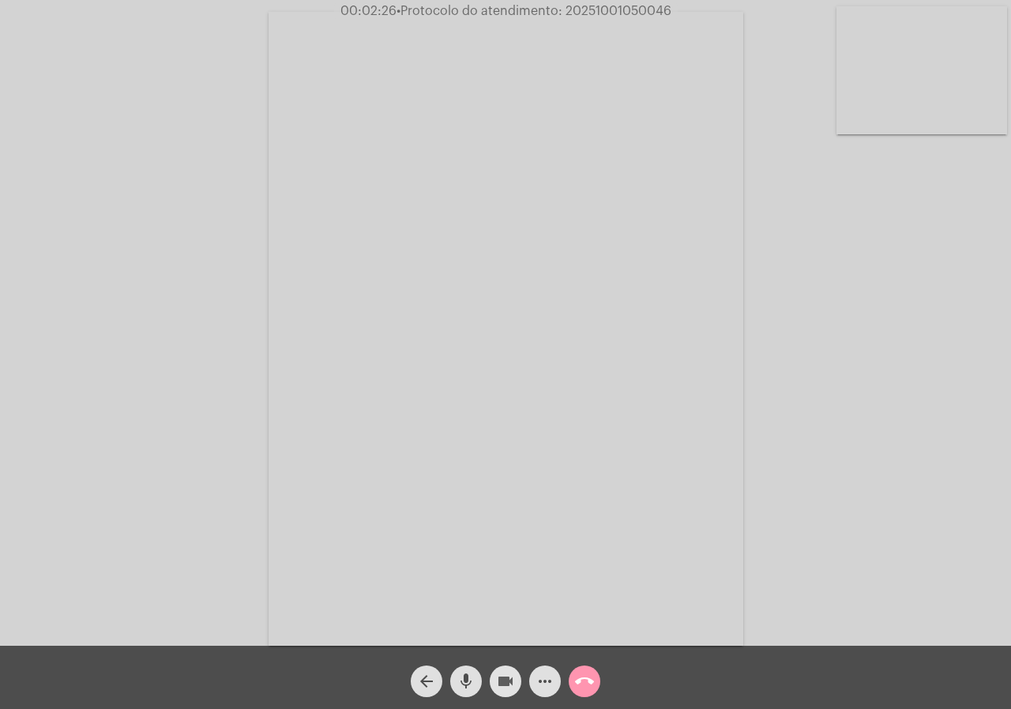
click at [508, 673] on mat-icon "videocam" at bounding box center [505, 681] width 19 height 19
click at [499, 674] on mat-icon "videocam_off" at bounding box center [505, 681] width 19 height 19
click at [501, 675] on mat-icon "videocam" at bounding box center [505, 681] width 19 height 19
click at [502, 690] on mat-icon "videocam_off" at bounding box center [505, 681] width 19 height 19
click at [620, 11] on span "• Protocolo do atendimento: 20251001050046" at bounding box center [531, 11] width 275 height 13
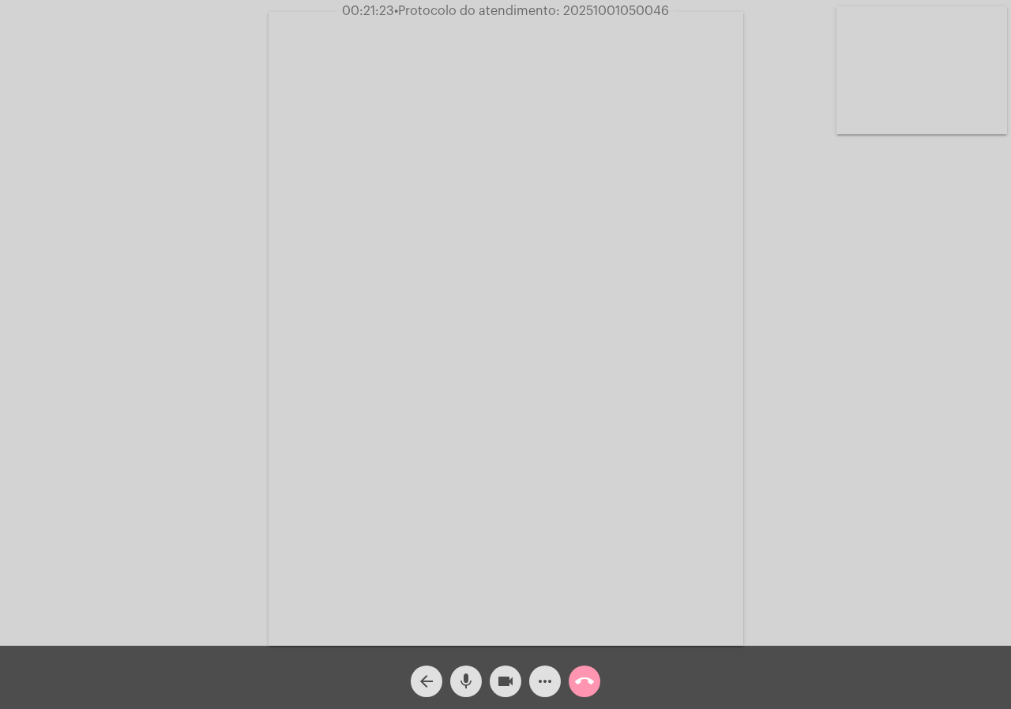
click at [620, 11] on span "• Protocolo do atendimento: 20251001050046" at bounding box center [531, 11] width 275 height 13
click at [579, 675] on mat-icon "call_end" at bounding box center [584, 681] width 19 height 19
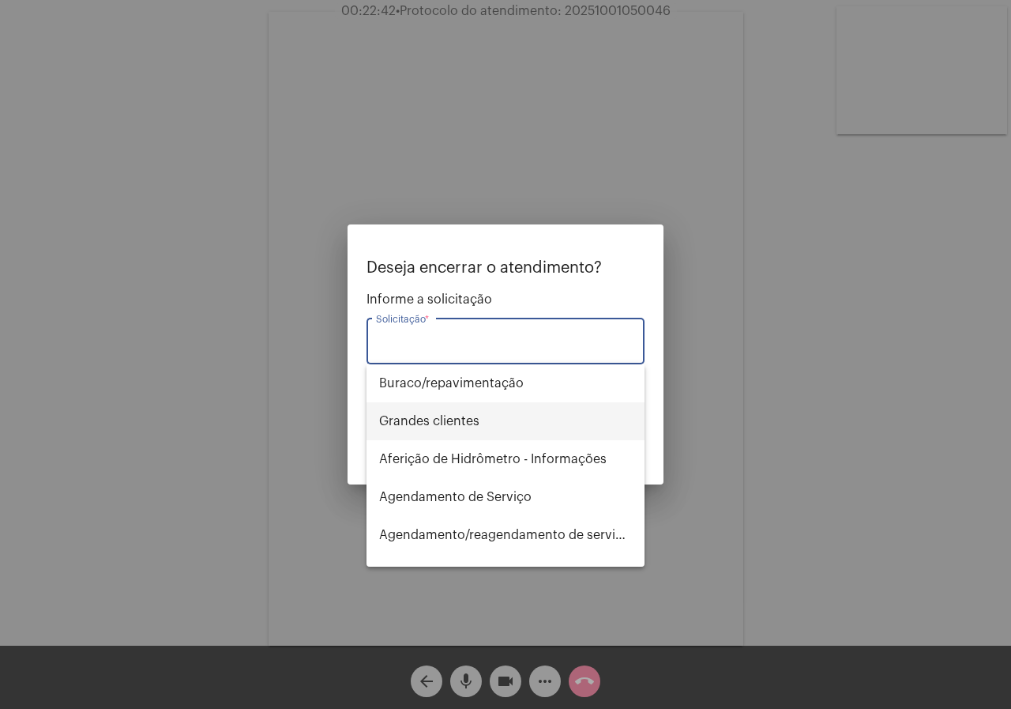
type input "s"
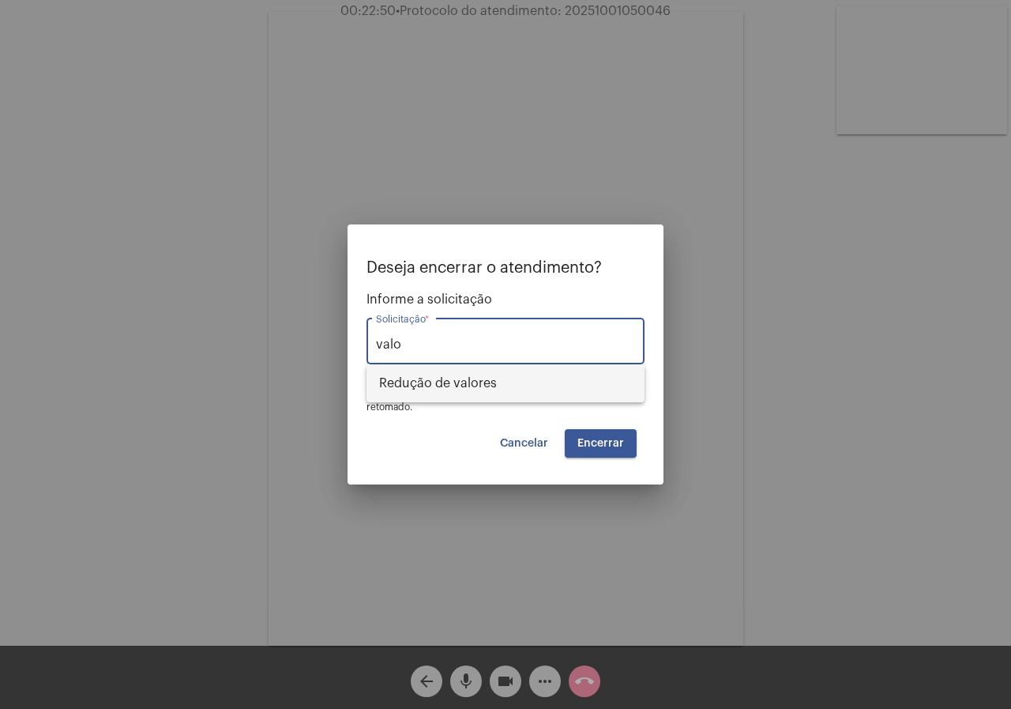
click at [409, 390] on span "Redução de valores" at bounding box center [505, 383] width 253 height 38
type input "Redução de valores"
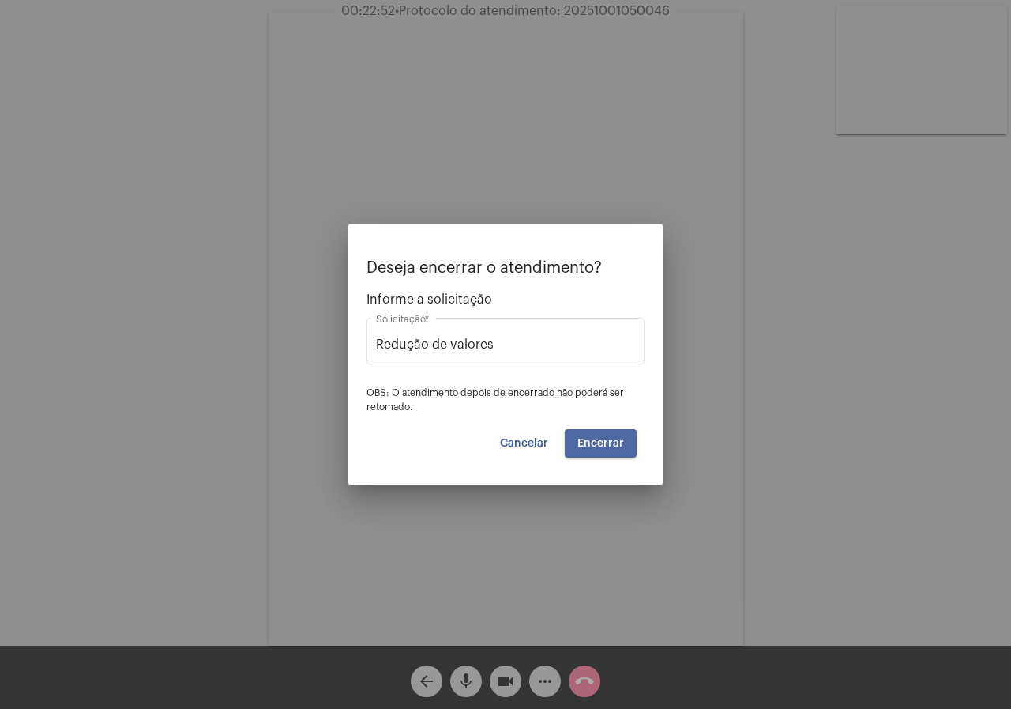
click at [615, 450] on button "Encerrar" at bounding box center [601, 443] width 72 height 28
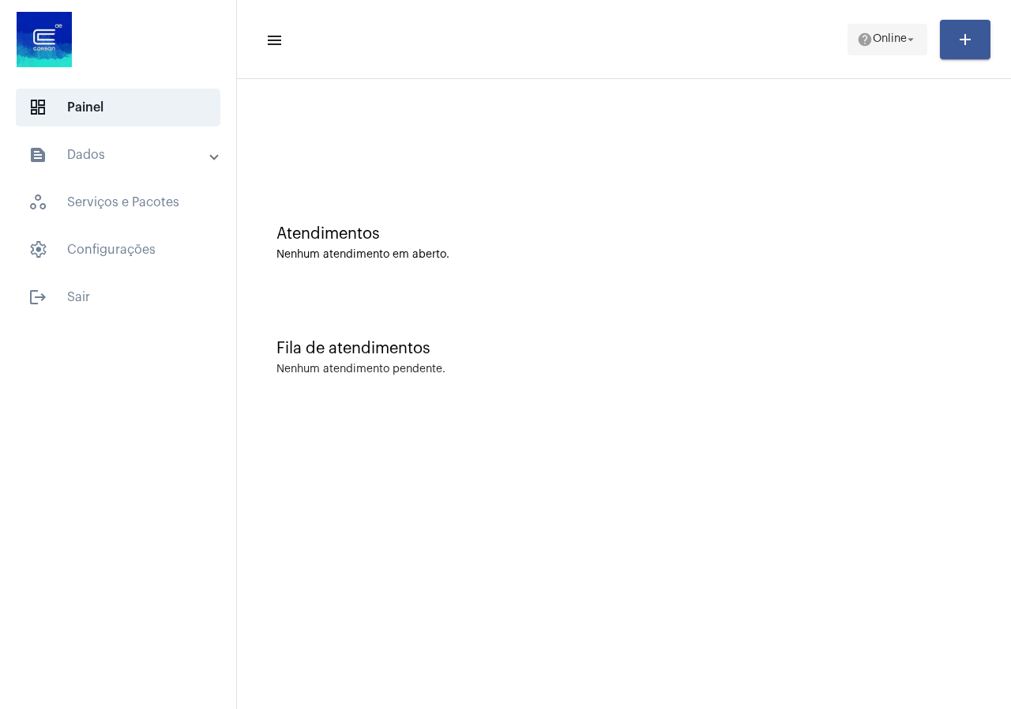
click at [888, 30] on span "help Online arrow_drop_down" at bounding box center [887, 38] width 61 height 28
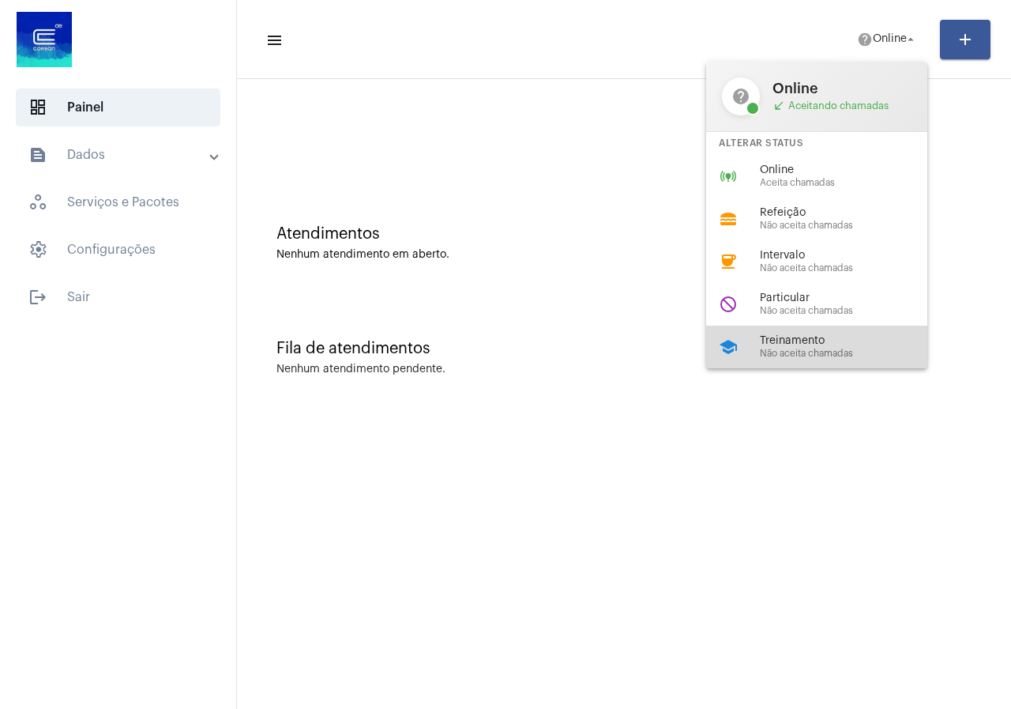
click at [773, 347] on div "Treinamento Não aceita chamadas" at bounding box center [850, 347] width 180 height 24
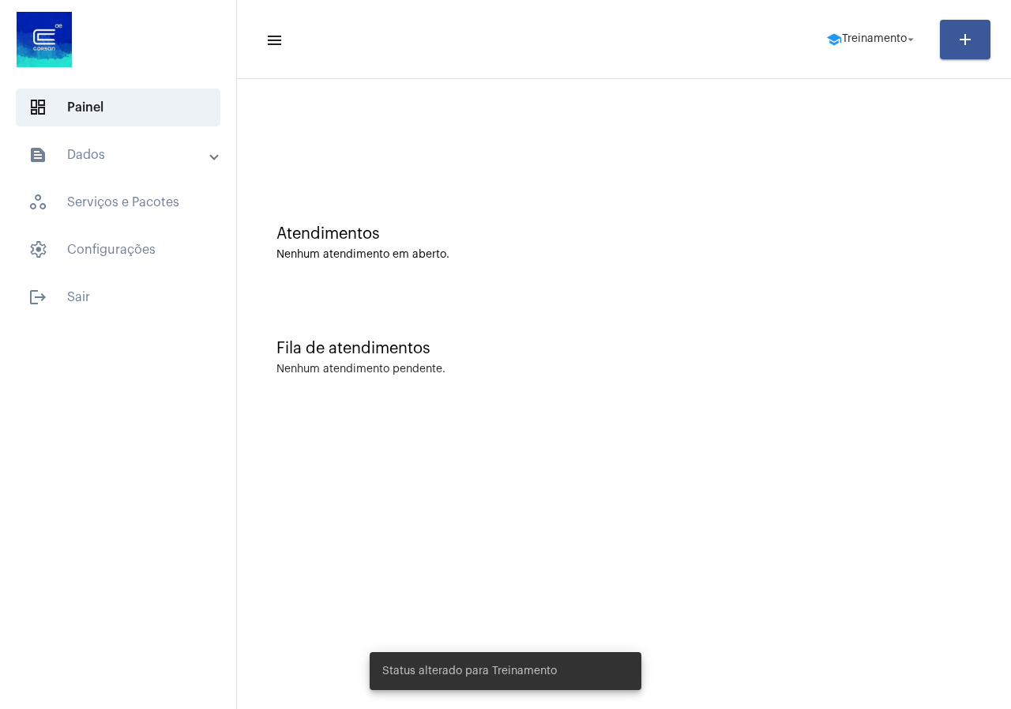
click at [137, 164] on mat-panel-title "text_snippet_outlined Dados" at bounding box center [119, 154] width 182 height 19
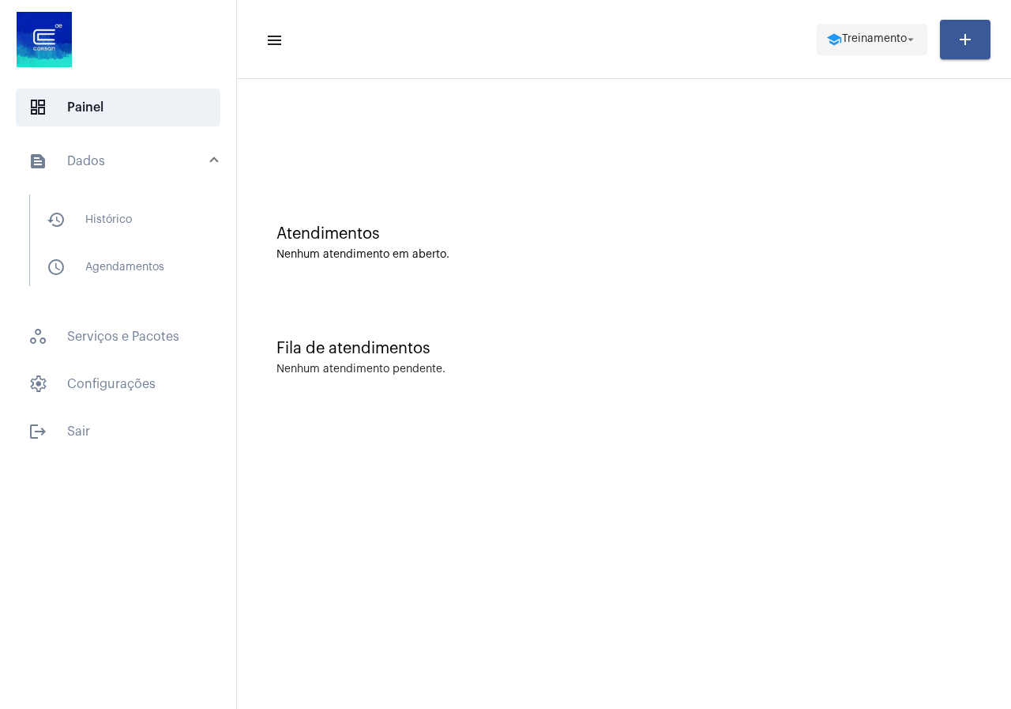
click at [854, 39] on span "Treinamento" at bounding box center [874, 39] width 65 height 11
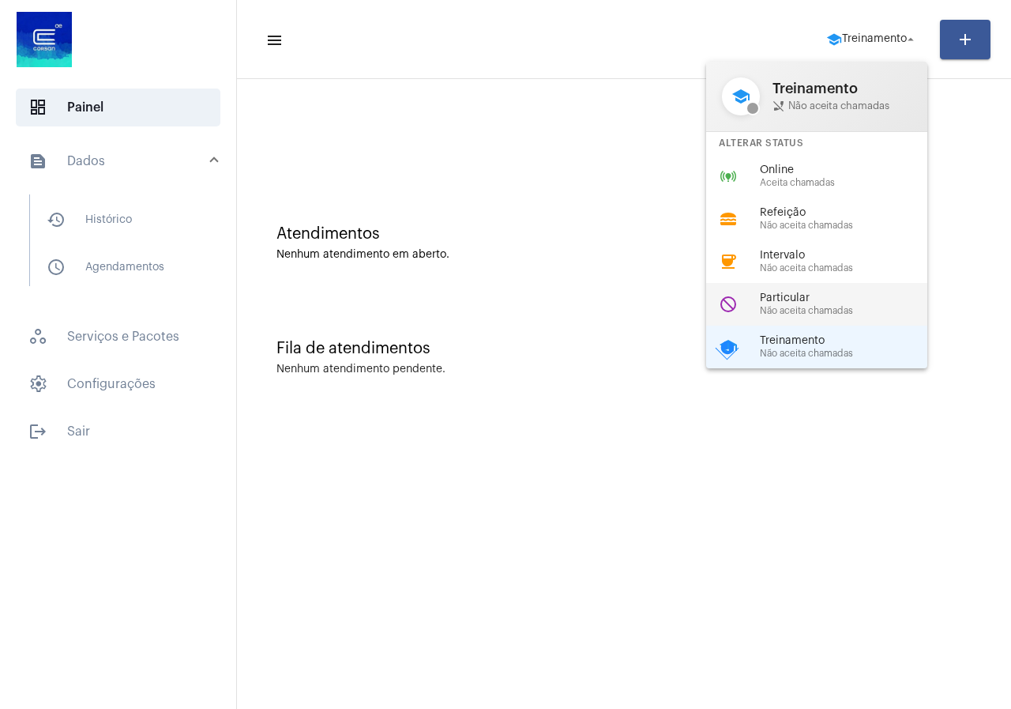
click at [804, 307] on span "Não aceita chamadas" at bounding box center [850, 311] width 180 height 10
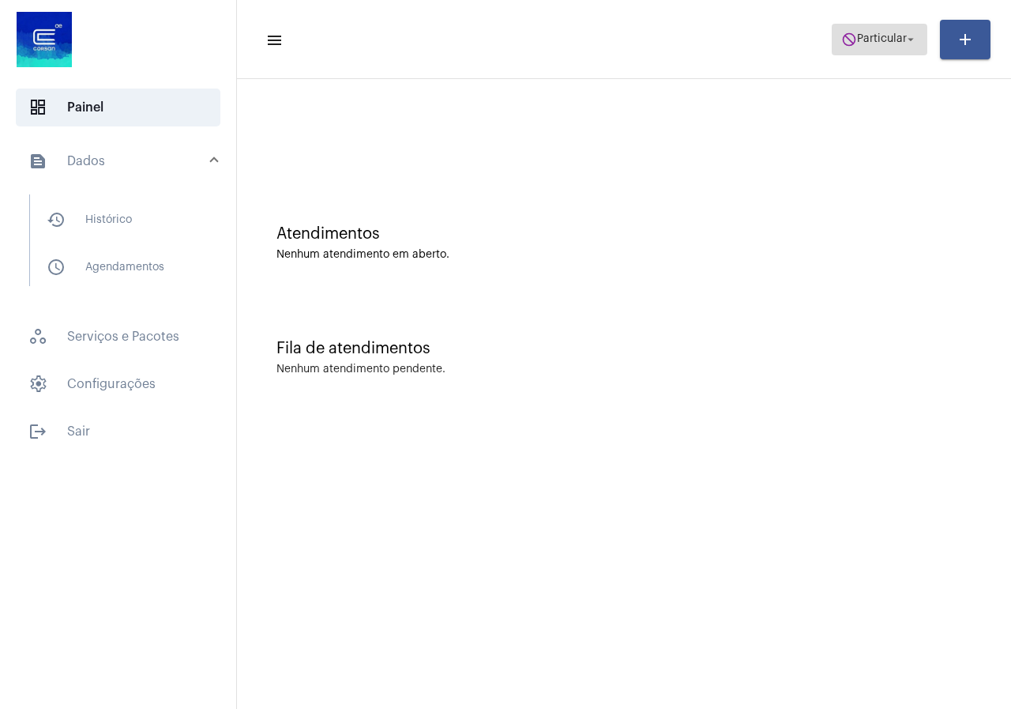
click at [833, 43] on button "do_not_disturb Particular arrow_drop_down" at bounding box center [880, 40] width 96 height 32
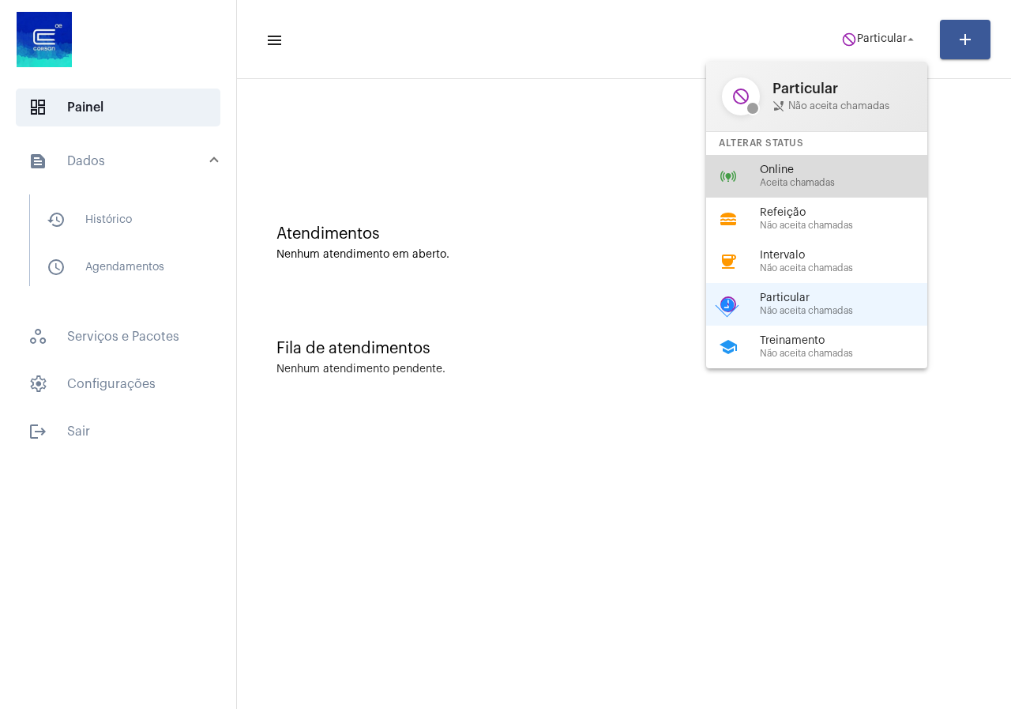
click at [798, 193] on div "online_prediction Online Aceita chamadas" at bounding box center [829, 176] width 246 height 43
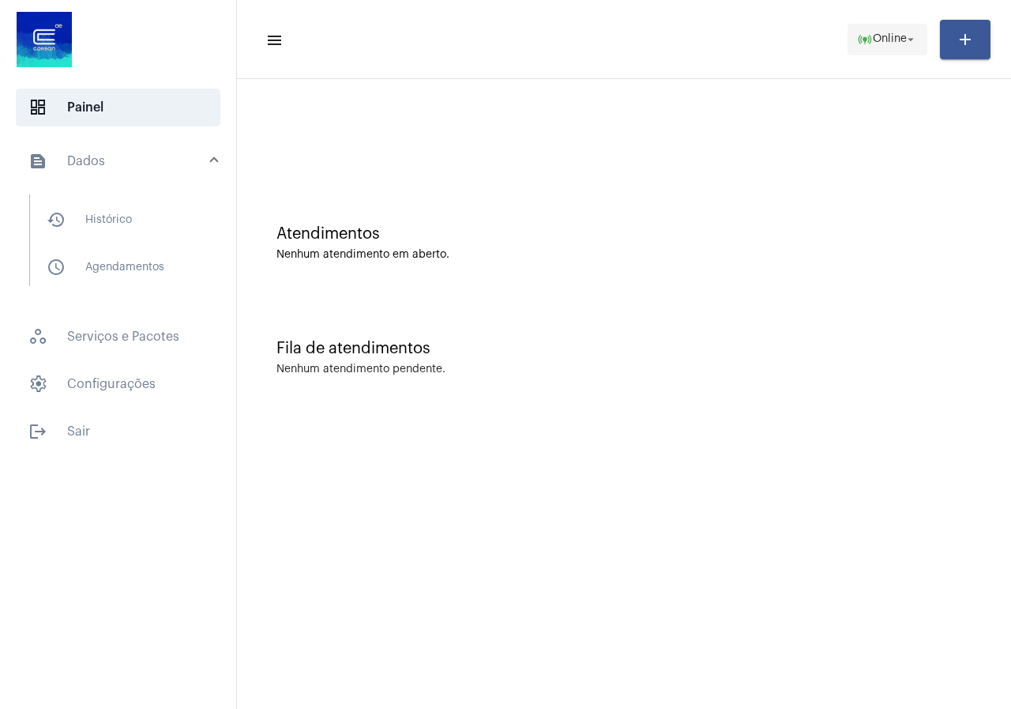
click at [897, 31] on span "online_prediction Online arrow_drop_down" at bounding box center [887, 38] width 61 height 28
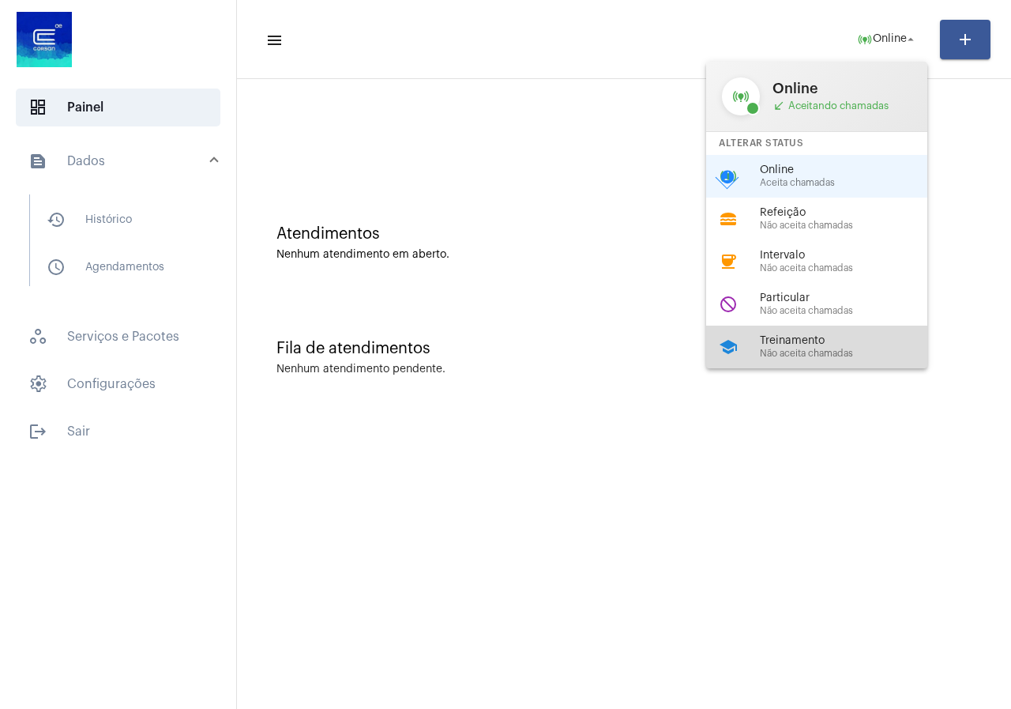
click at [783, 329] on div "school Treinamento Não aceita chamadas" at bounding box center [829, 346] width 246 height 43
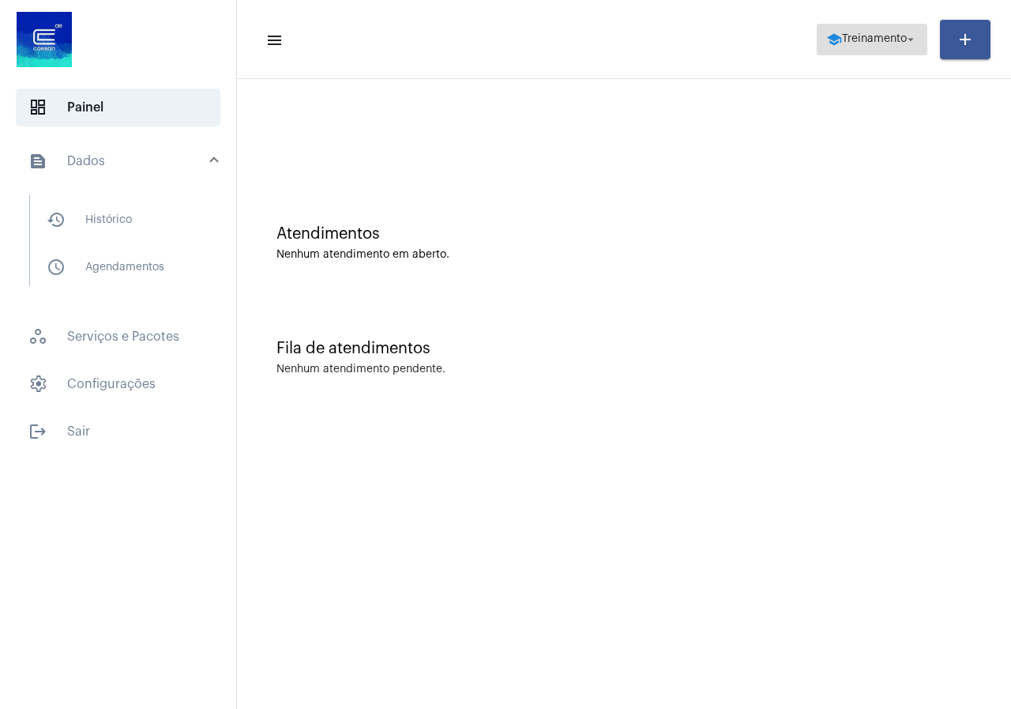
click at [890, 40] on span "Treinamento" at bounding box center [874, 39] width 65 height 11
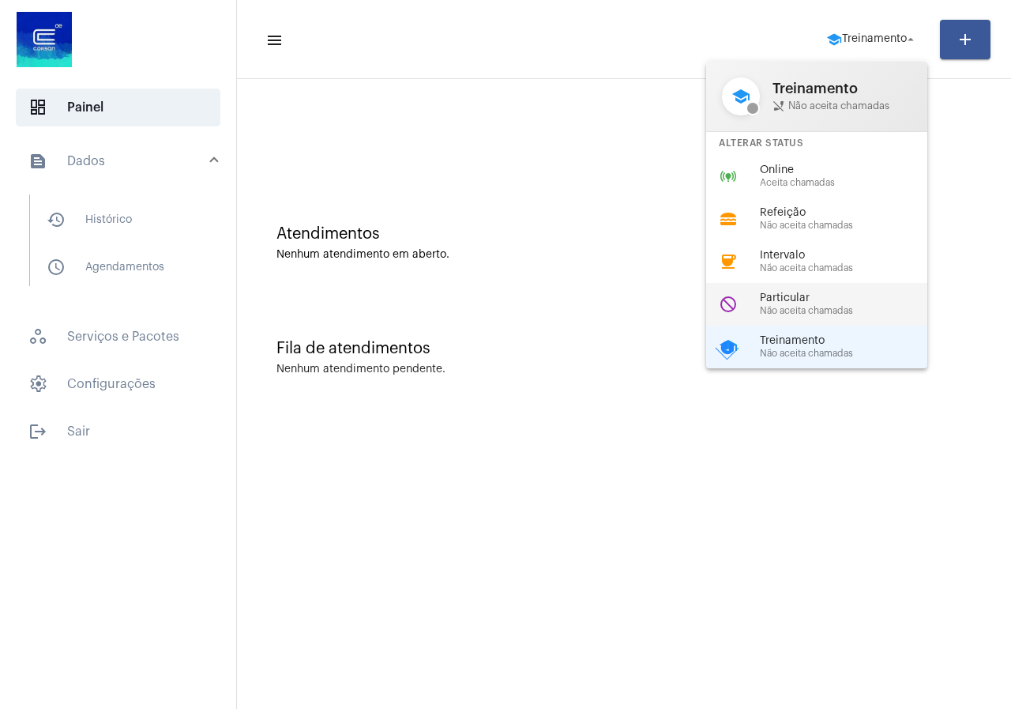
click at [806, 302] on span "Particular" at bounding box center [850, 298] width 180 height 12
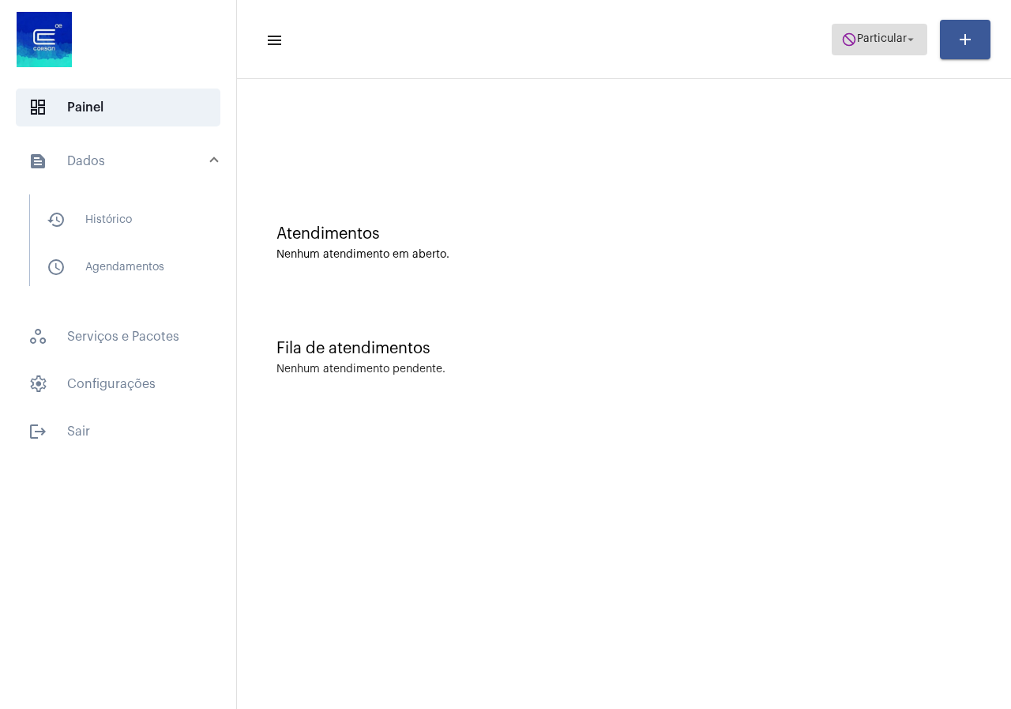
click at [851, 45] on mat-icon "do_not_disturb" at bounding box center [849, 40] width 16 height 16
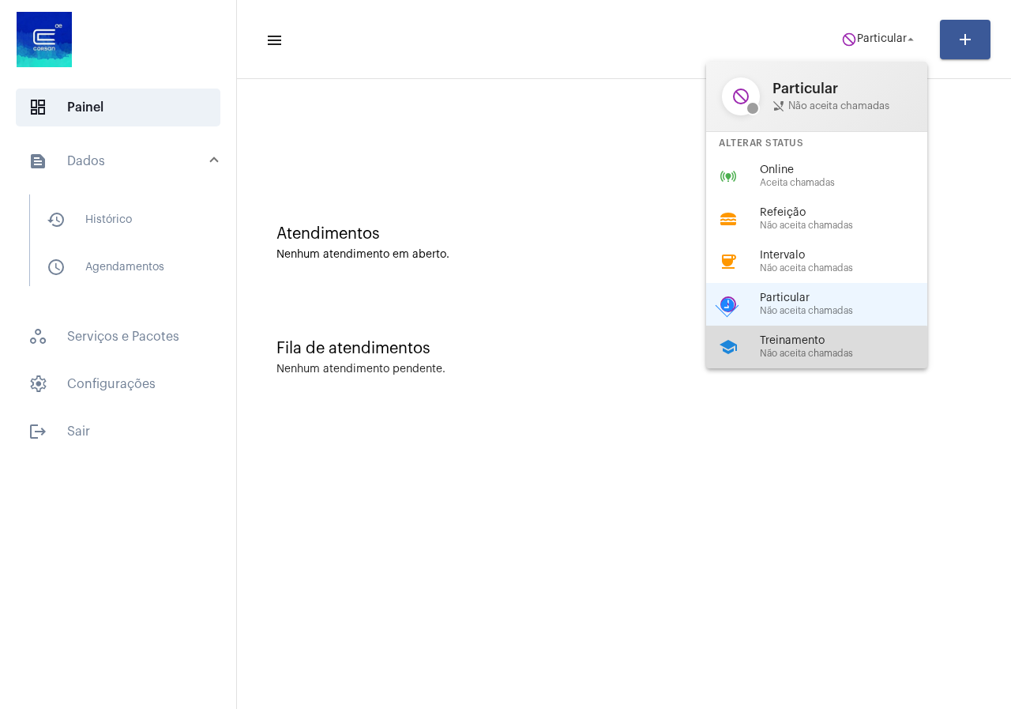
click at [785, 353] on span "Não aceita chamadas" at bounding box center [850, 353] width 180 height 10
